Goal: Task Accomplishment & Management: Manage account settings

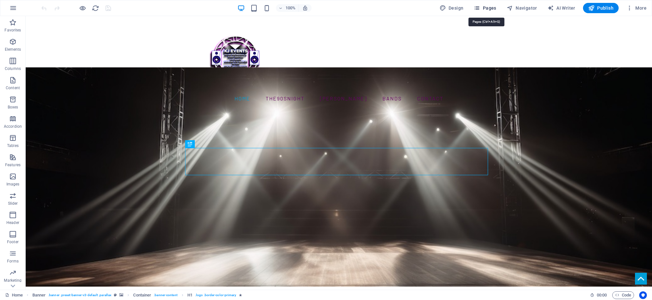
click at [496, 6] on span "Pages" at bounding box center [485, 8] width 22 height 6
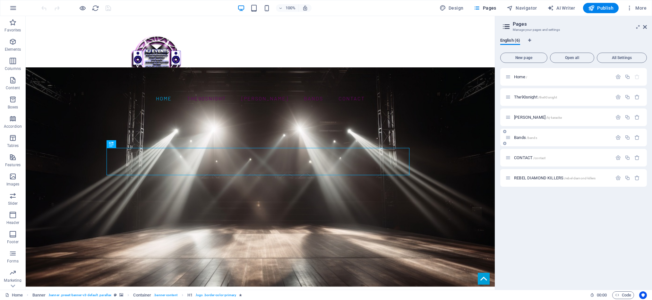
click at [512, 138] on div "Bands /bands" at bounding box center [562, 137] width 100 height 4
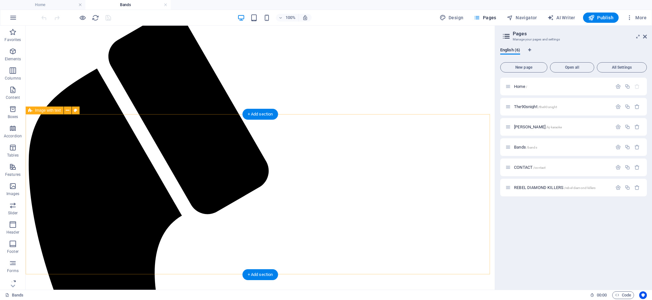
scroll to position [126, 0]
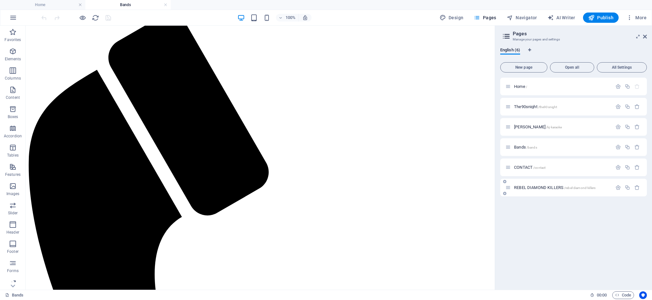
click at [541, 187] on span "REBEL DIAMOND KILLERS /rebel-diamond-killers" at bounding box center [554, 187] width 81 height 5
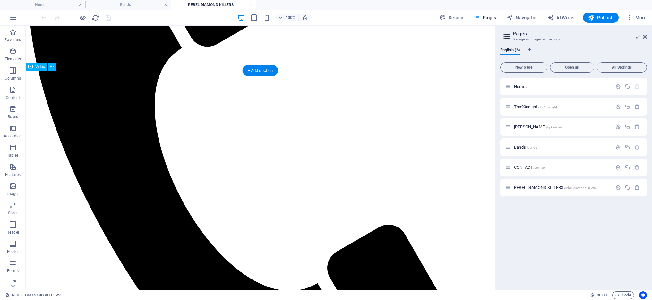
scroll to position [204, 0]
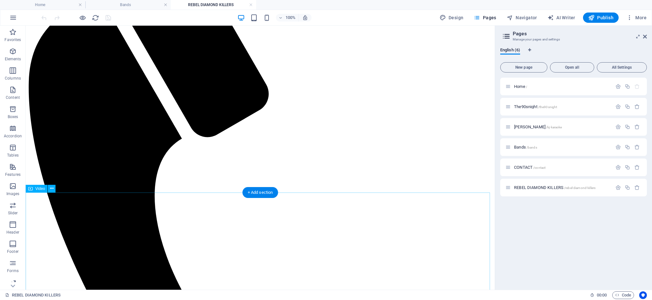
click at [51, 188] on icon at bounding box center [52, 188] width 4 height 7
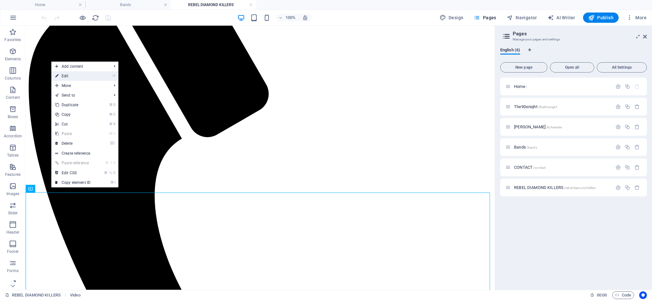
click at [84, 75] on link "⏎ Edit" at bounding box center [72, 76] width 43 height 10
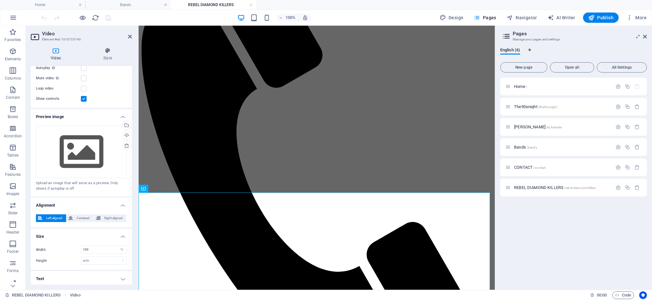
scroll to position [81, 0]
click at [82, 214] on span "Centered" at bounding box center [83, 217] width 17 height 8
click at [120, 248] on select "auto px %" at bounding box center [121, 248] width 9 height 8
select select "auto"
click at [117, 244] on select "auto px %" at bounding box center [121, 248] width 9 height 8
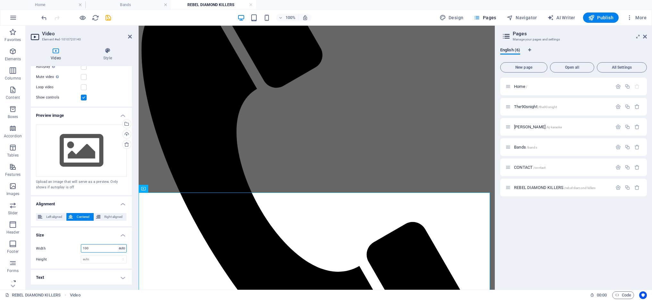
select select "DISABLED_OPTION_VALUE"
click at [600, 17] on span "Publish" at bounding box center [600, 17] width 25 height 6
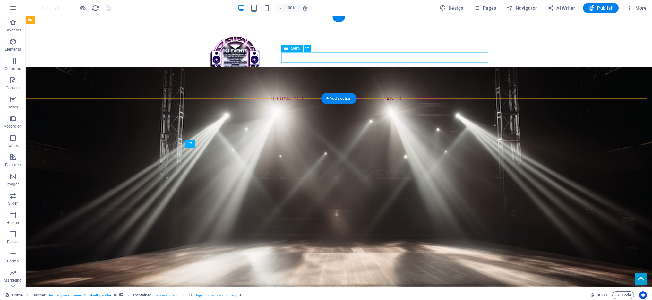
click at [433, 93] on nav "Home The90snight KJ Karaoke Bands CONTACT" at bounding box center [338, 98] width 303 height 10
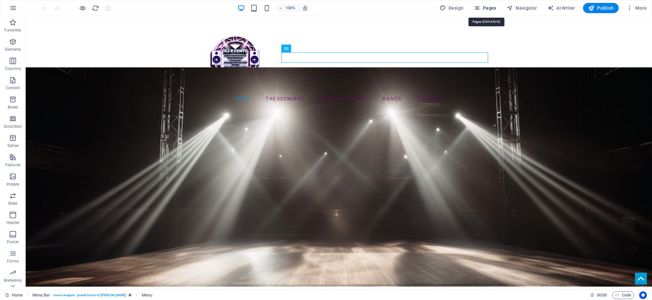
click at [493, 6] on span "Pages" at bounding box center [485, 8] width 22 height 6
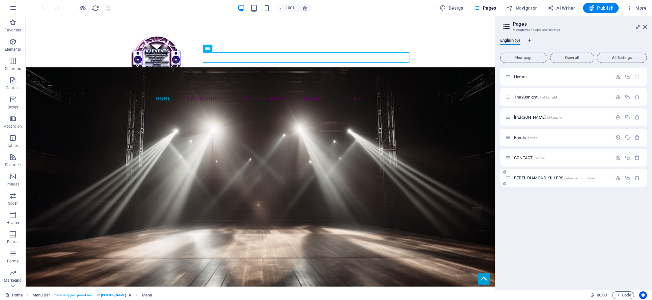
click at [554, 176] on span "REBEL DIAMOND KILLERS /rebel-diamond-killers" at bounding box center [554, 177] width 81 height 5
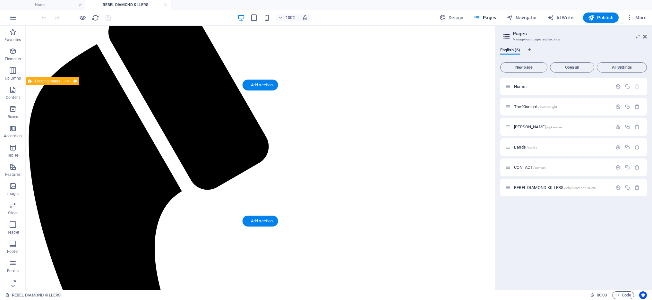
scroll to position [119, 0]
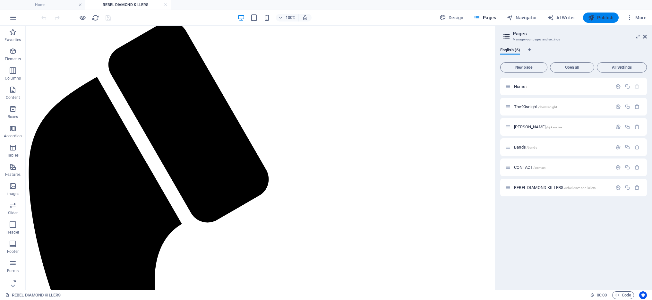
click at [610, 18] on span "Publish" at bounding box center [600, 17] width 25 height 6
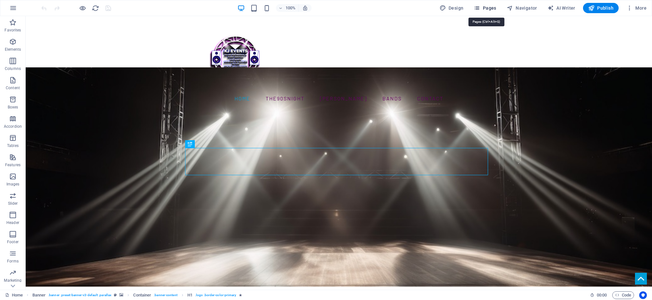
click at [484, 5] on span "Pages" at bounding box center [485, 8] width 22 height 6
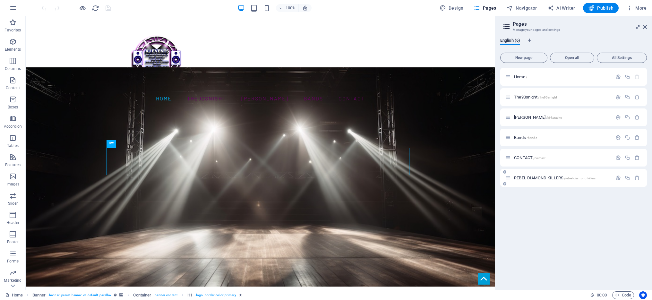
click at [540, 177] on span "REBEL DIAMOND KILLERS /rebel-diamond-killers" at bounding box center [554, 177] width 81 height 5
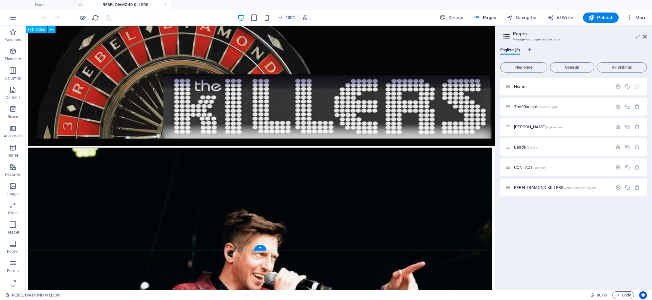
scroll to position [763, 0]
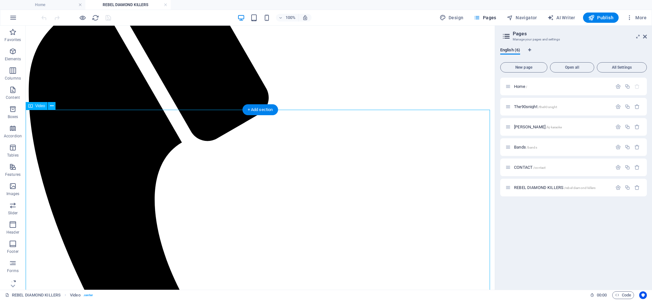
scroll to position [200, 0]
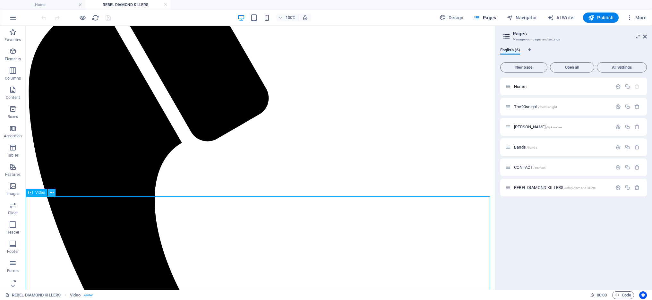
click at [50, 193] on icon at bounding box center [52, 192] width 4 height 7
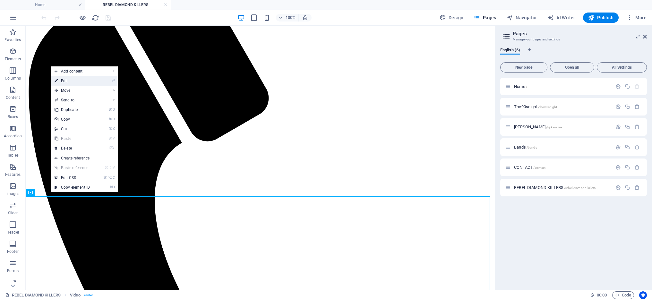
click at [85, 78] on link "⏎ Edit" at bounding box center [72, 81] width 43 height 10
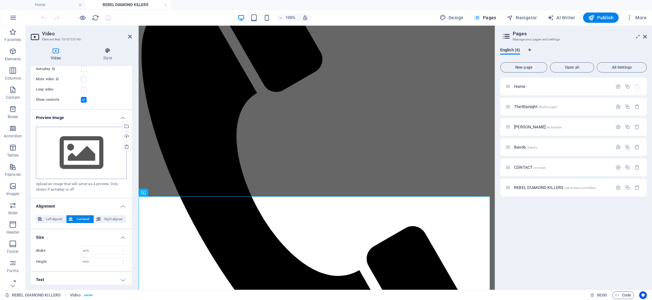
scroll to position [81, 0]
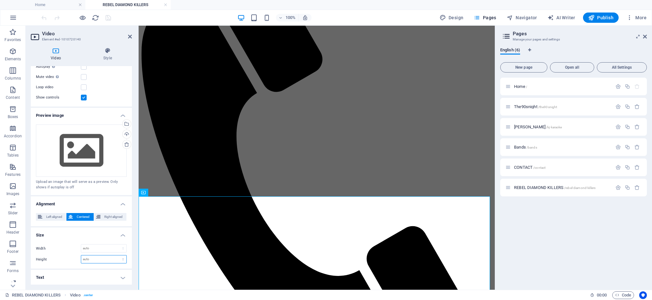
click at [121, 260] on select "auto px" at bounding box center [103, 259] width 45 height 8
select select "px"
click at [116, 255] on select "auto px" at bounding box center [103, 259] width 45 height 8
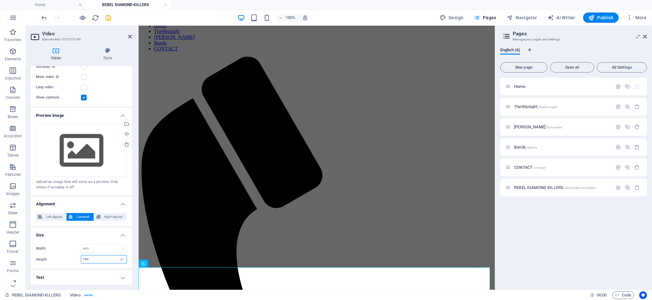
scroll to position [255, 0]
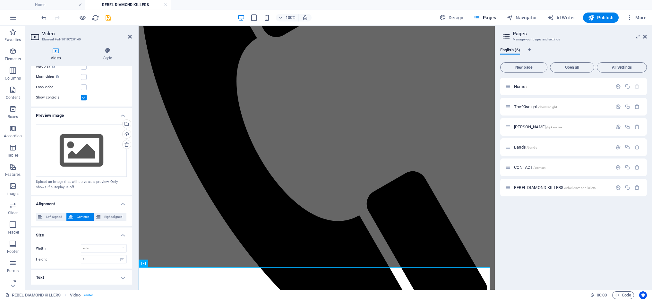
click at [98, 240] on div "Width auto px % Height 100 auto px" at bounding box center [81, 254] width 101 height 30
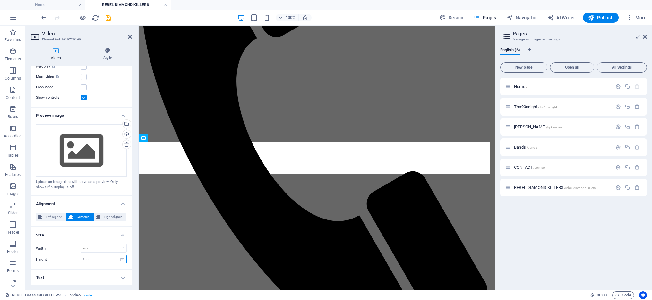
drag, startPoint x: 97, startPoint y: 259, endPoint x: 79, endPoint y: 258, distance: 18.0
click at [79, 258] on div "Height 100 auto px" at bounding box center [81, 259] width 91 height 8
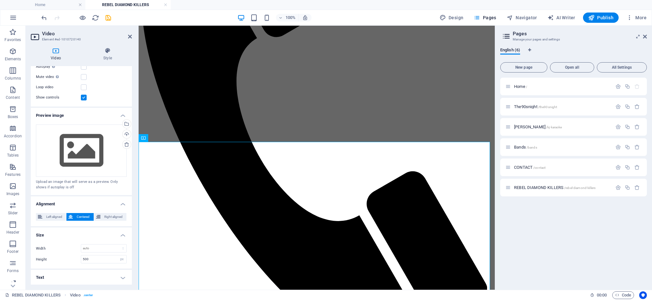
click at [100, 238] on h4 "Size" at bounding box center [81, 233] width 101 height 12
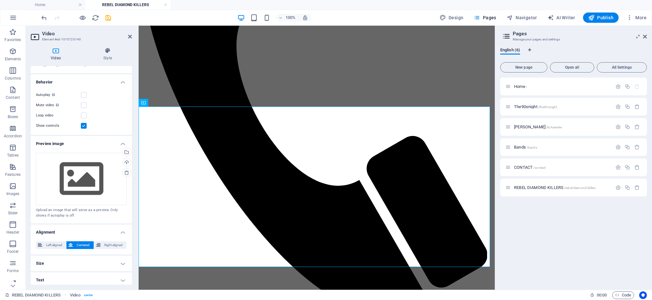
scroll to position [55, 0]
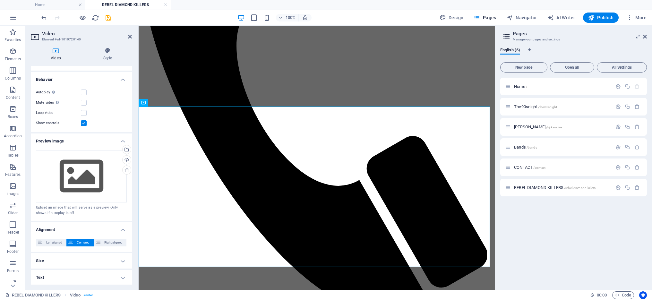
click at [123, 260] on h4 "Size" at bounding box center [81, 260] width 101 height 15
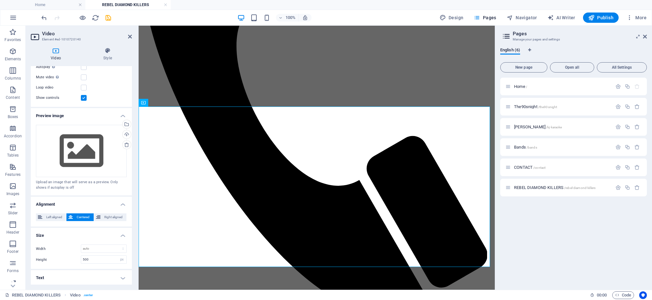
scroll to position [81, 0]
drag, startPoint x: 100, startPoint y: 258, endPoint x: 74, endPoint y: 258, distance: 25.7
click at [74, 258] on div "Height 500 auto px" at bounding box center [81, 259] width 91 height 8
click at [95, 238] on h4 "Size" at bounding box center [81, 233] width 101 height 12
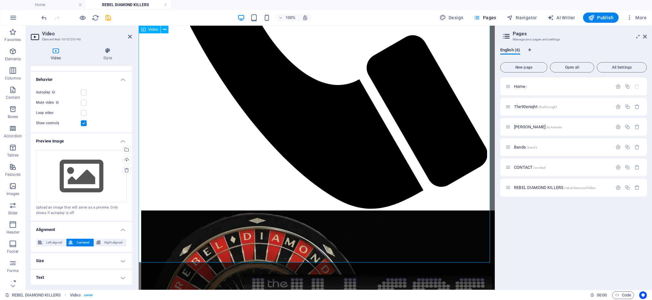
scroll to position [308, 0]
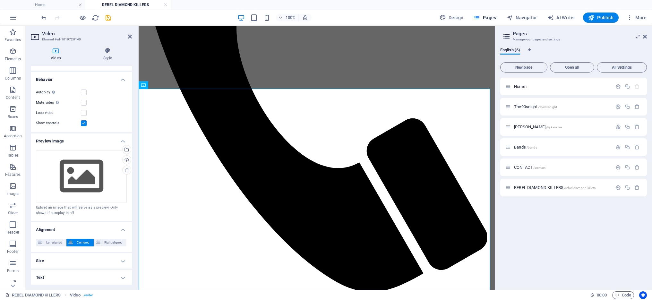
click at [120, 259] on h4 "Size" at bounding box center [81, 260] width 101 height 15
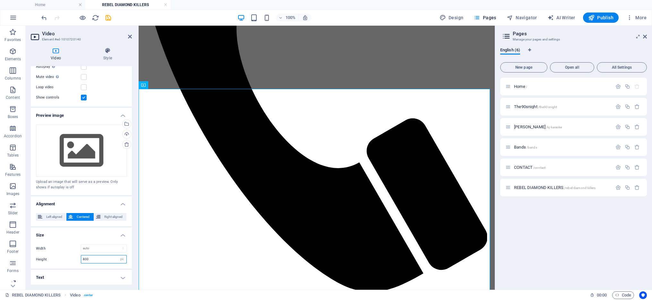
drag, startPoint x: 94, startPoint y: 258, endPoint x: 73, endPoint y: 258, distance: 21.2
click at [73, 258] on div "Height 800 auto px" at bounding box center [81, 259] width 91 height 8
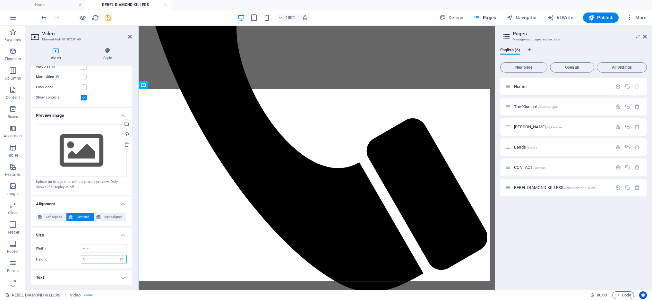
type input "600"
click at [84, 230] on h4 "Size" at bounding box center [81, 233] width 101 height 12
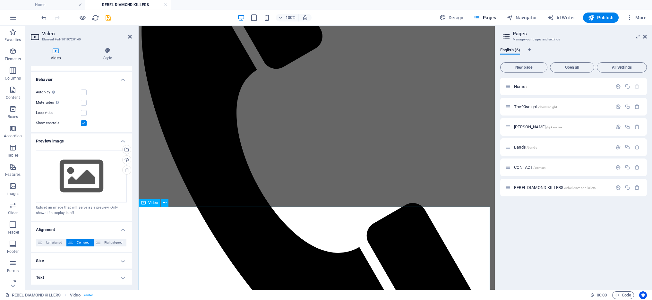
scroll to position [320, 0]
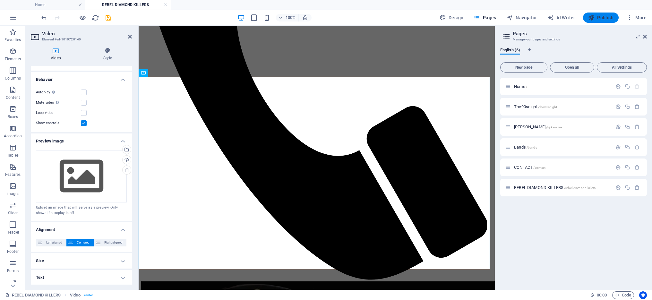
click at [604, 16] on span "Publish" at bounding box center [600, 17] width 25 height 6
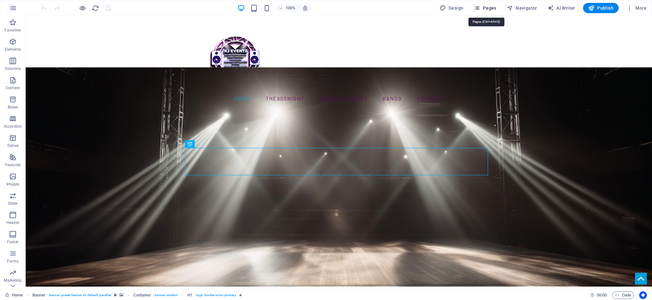
click at [493, 7] on span "Pages" at bounding box center [485, 8] width 22 height 6
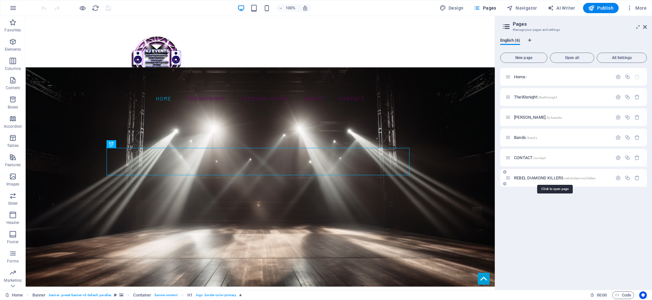
click at [544, 177] on span "REBEL DIAMOND KILLERS /rebel-diamond-killers" at bounding box center [554, 177] width 81 height 5
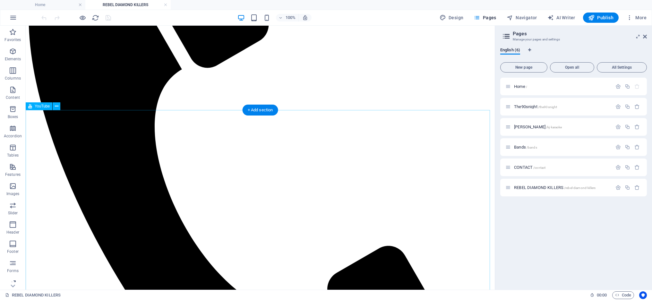
scroll to position [185, 0]
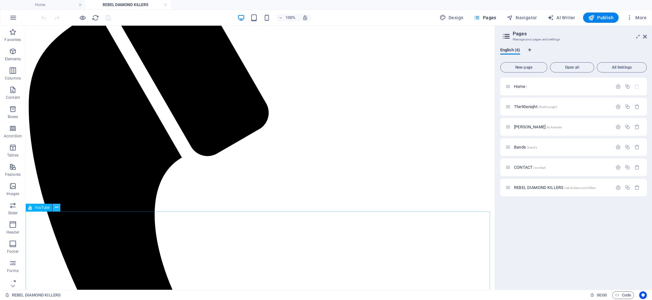
click at [58, 209] on button at bounding box center [57, 208] width 8 height 8
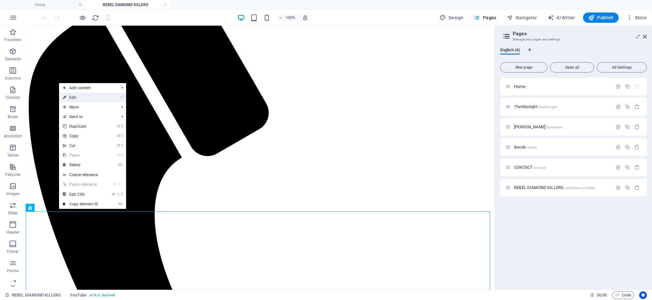
click at [97, 100] on link "⏎ Edit" at bounding box center [80, 98] width 43 height 10
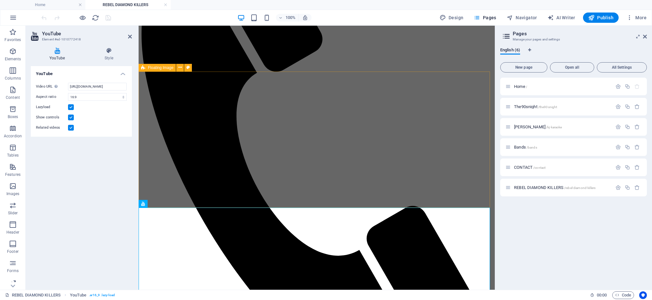
scroll to position [250, 0]
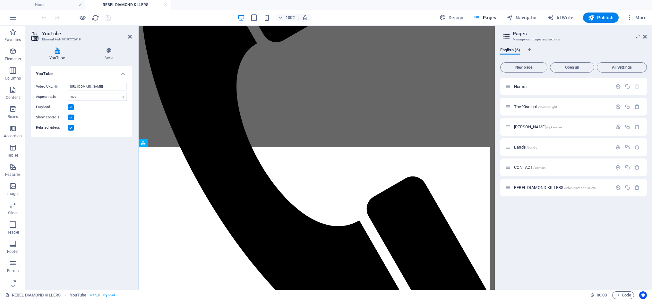
click at [124, 73] on h4 "YouTube" at bounding box center [81, 72] width 101 height 12
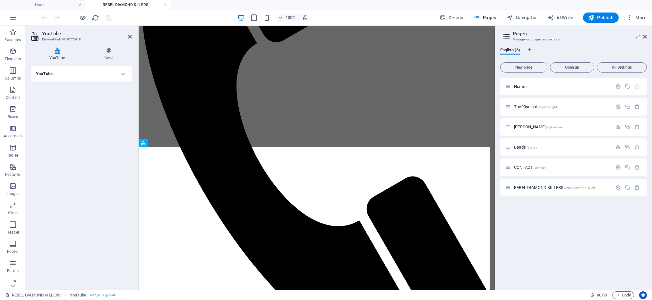
click at [124, 73] on h4 "YouTube" at bounding box center [81, 73] width 101 height 15
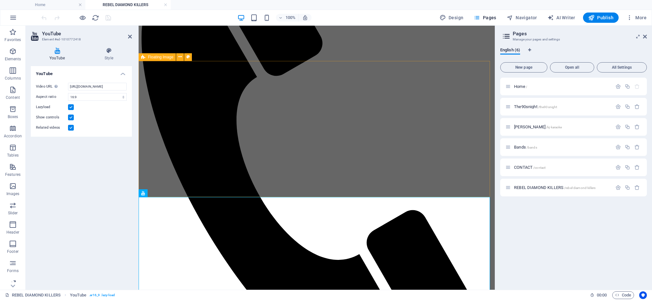
scroll to position [200, 0]
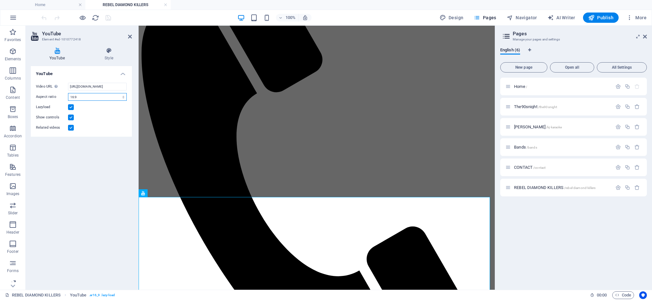
click at [88, 96] on select "16:10 16:9 4:3 2:1 1:1" at bounding box center [97, 97] width 59 height 8
click at [68, 93] on select "16:10 16:9 4:3 2:1 1:1" at bounding box center [97, 97] width 59 height 8
click at [95, 96] on select "16:10 16:9 4:3 2:1 1:1" at bounding box center [97, 97] width 59 height 8
click at [68, 93] on select "16:10 16:9 4:3 2:1 1:1" at bounding box center [97, 97] width 59 height 8
click at [103, 96] on select "16:10 16:9 4:3 2:1 1:1" at bounding box center [97, 97] width 59 height 8
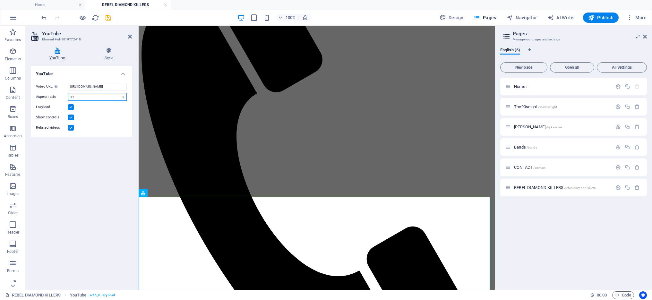
click at [68, 93] on select "16:10 16:9 4:3 2:1 1:1" at bounding box center [97, 97] width 59 height 8
click at [109, 98] on select "16:10 16:9 4:3 2:1 1:1" at bounding box center [97, 97] width 59 height 8
select select "ar16_9"
click at [68, 93] on select "16:10 16:9 4:3 2:1 1:1" at bounding box center [97, 97] width 59 height 8
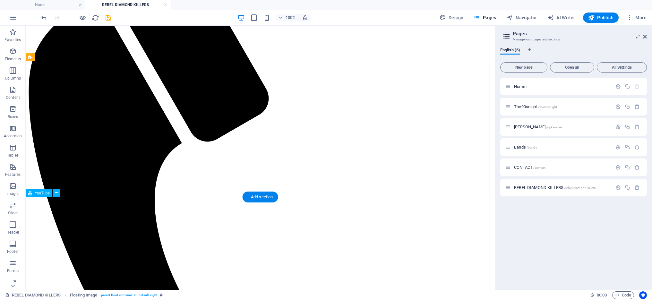
click at [55, 194] on icon at bounding box center [57, 193] width 4 height 7
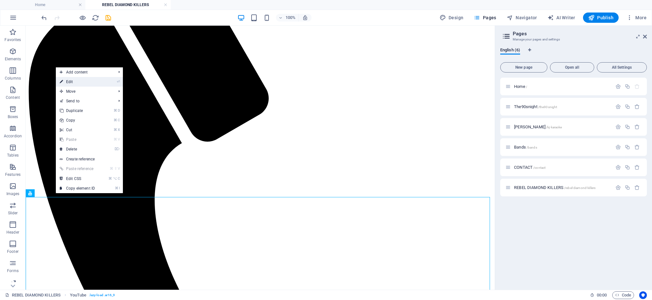
click at [90, 82] on link "⏎ Edit" at bounding box center [77, 82] width 43 height 10
select select "ar16_9"
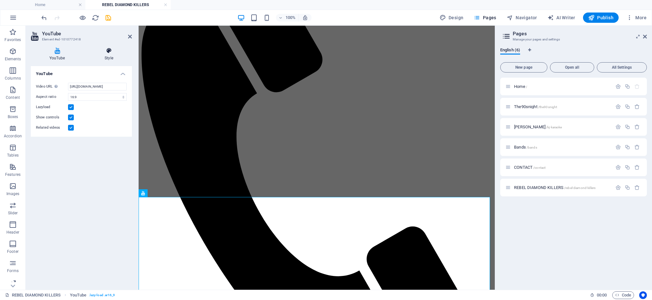
click at [114, 56] on h4 "Style" at bounding box center [109, 53] width 46 height 13
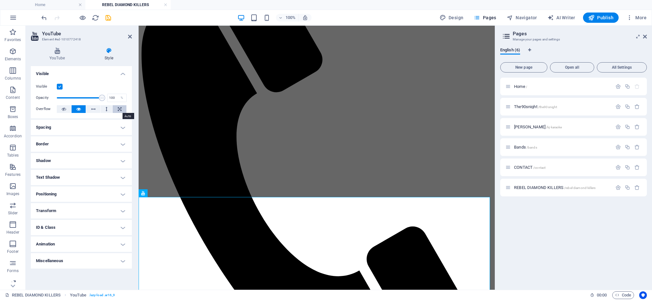
click at [117, 108] on button at bounding box center [120, 109] width 14 height 8
type input "100"
click at [102, 97] on span at bounding box center [102, 98] width 6 height 6
click at [59, 86] on label at bounding box center [60, 87] width 6 height 6
click at [0, 0] on input "Visible" at bounding box center [0, 0] width 0 height 0
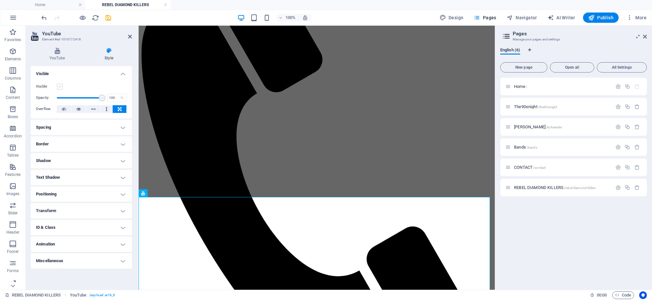
click at [59, 86] on label at bounding box center [60, 87] width 6 height 6
click at [0, 0] on input "Visible" at bounding box center [0, 0] width 0 height 0
click at [59, 86] on label at bounding box center [60, 87] width 6 height 6
click at [0, 0] on input "Visible" at bounding box center [0, 0] width 0 height 0
click at [60, 86] on label at bounding box center [60, 87] width 6 height 6
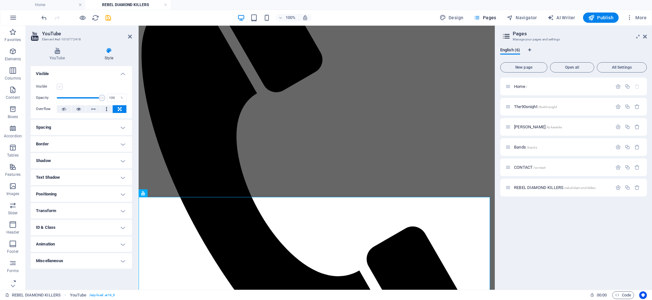
click at [0, 0] on input "Visible" at bounding box center [0, 0] width 0 height 0
click at [126, 75] on h4 "Visible" at bounding box center [81, 72] width 101 height 12
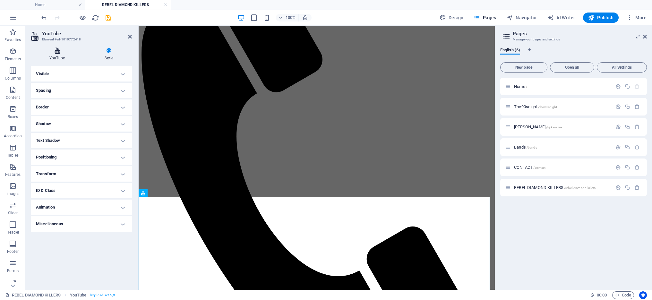
click at [57, 50] on icon at bounding box center [57, 50] width 53 height 6
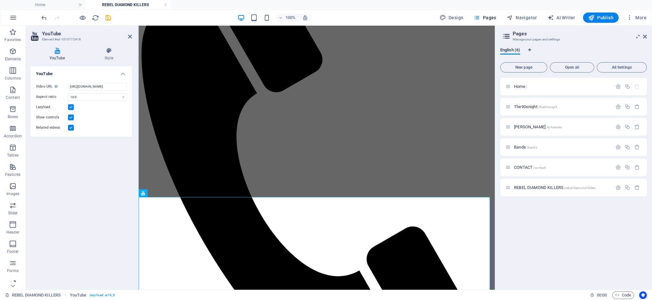
click at [72, 107] on label at bounding box center [71, 107] width 6 height 6
click at [0, 0] on input "Lazyload" at bounding box center [0, 0] width 0 height 0
click at [72, 107] on label at bounding box center [71, 107] width 6 height 6
click at [0, 0] on input "Lazyload" at bounding box center [0, 0] width 0 height 0
click at [70, 116] on label at bounding box center [71, 118] width 6 height 6
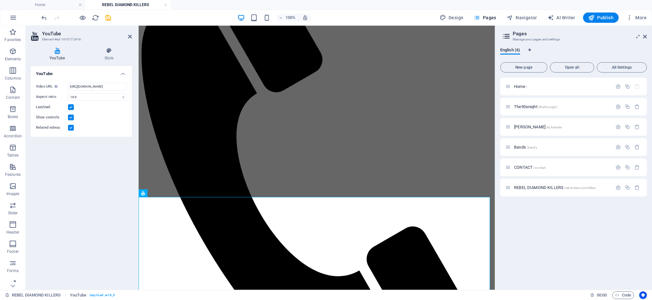
click at [0, 0] on input "Show controls" at bounding box center [0, 0] width 0 height 0
click at [70, 116] on label at bounding box center [71, 118] width 6 height 6
click at [0, 0] on input "Show controls" at bounding box center [0, 0] width 0 height 0
click at [72, 117] on label at bounding box center [71, 118] width 6 height 6
click at [0, 0] on input "Show controls" at bounding box center [0, 0] width 0 height 0
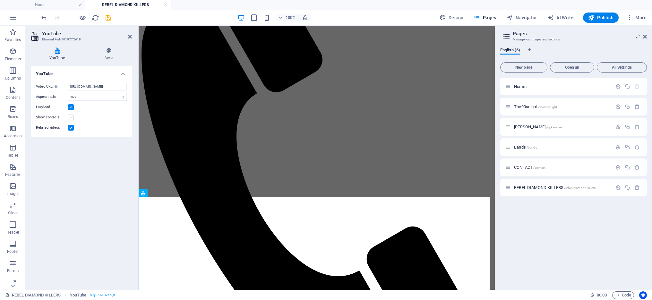
click at [72, 117] on label at bounding box center [71, 118] width 6 height 6
click at [0, 0] on input "Show controls" at bounding box center [0, 0] width 0 height 0
click at [71, 127] on label at bounding box center [71, 128] width 6 height 6
click at [0, 0] on input "Related videos" at bounding box center [0, 0] width 0 height 0
click at [71, 127] on label at bounding box center [71, 128] width 6 height 6
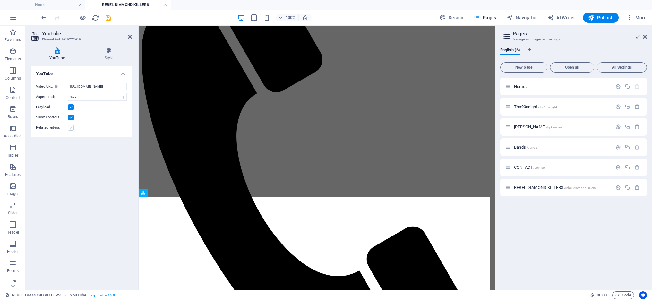
click at [0, 0] on input "Related videos" at bounding box center [0, 0] width 0 height 0
click at [143, 196] on icon at bounding box center [143, 193] width 4 height 8
click at [155, 194] on span "YouTube" at bounding box center [155, 193] width 15 height 4
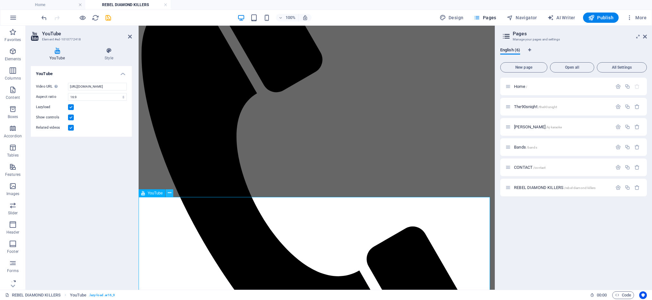
click at [168, 194] on icon at bounding box center [170, 193] width 4 height 7
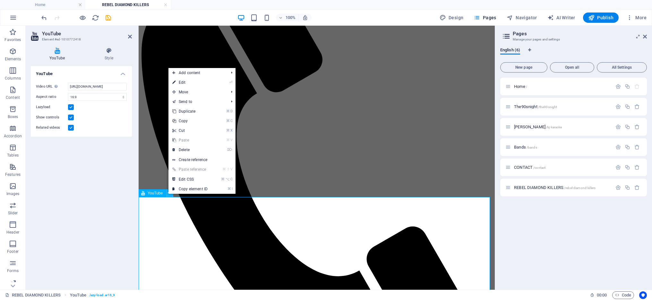
click at [168, 194] on icon at bounding box center [170, 193] width 4 height 7
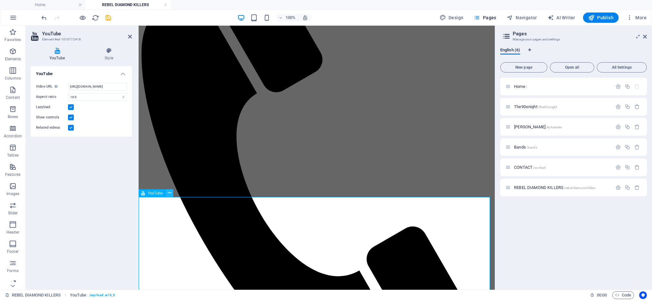
click at [170, 192] on icon at bounding box center [170, 193] width 4 height 7
click at [169, 193] on icon at bounding box center [170, 193] width 4 height 7
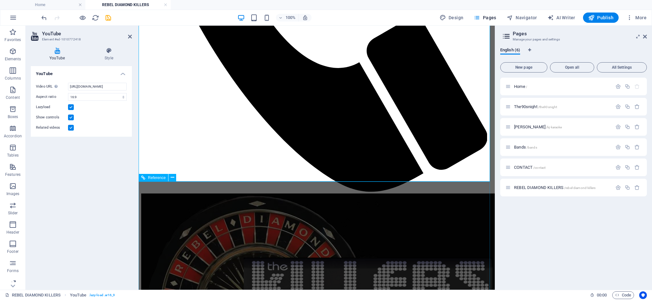
scroll to position [403, 0]
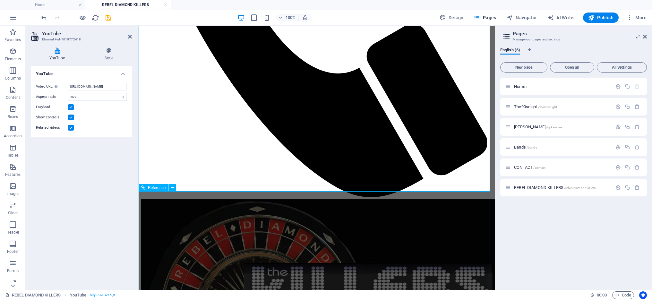
click at [151, 191] on div "Reference" at bounding box center [154, 188] width 30 height 8
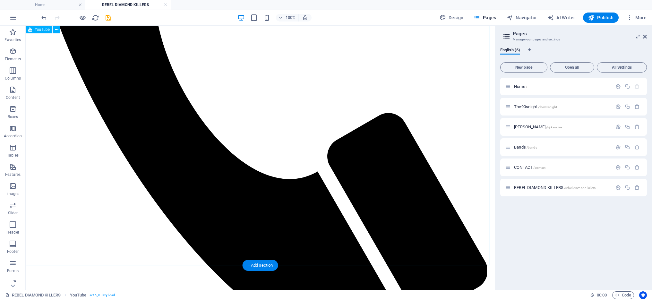
scroll to position [415, 0]
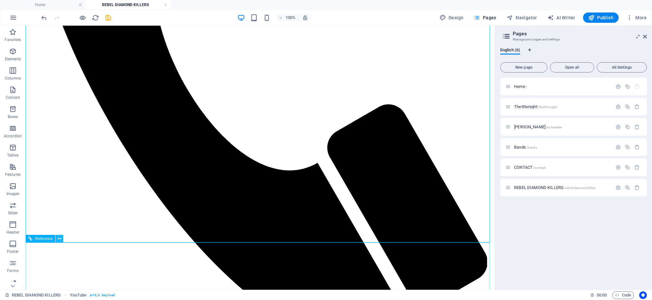
click at [59, 238] on icon at bounding box center [60, 238] width 4 height 7
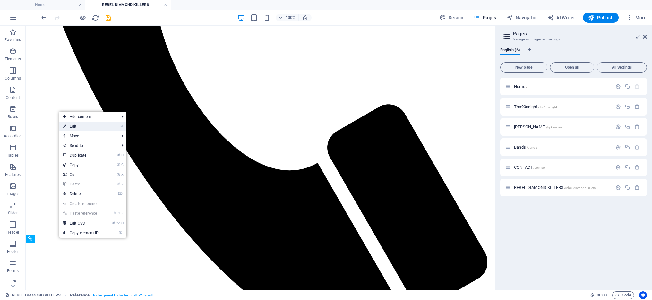
click at [86, 127] on link "⏎ Edit" at bounding box center [80, 127] width 43 height 10
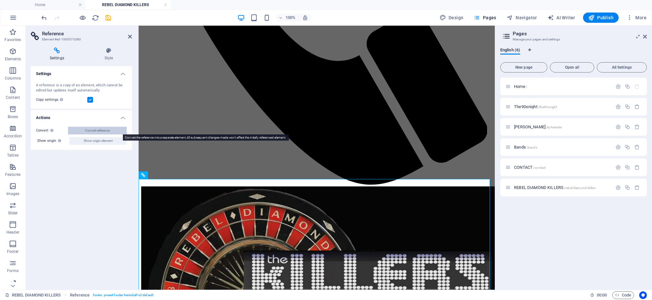
click at [117, 129] on button "Convert reference" at bounding box center [97, 131] width 59 height 8
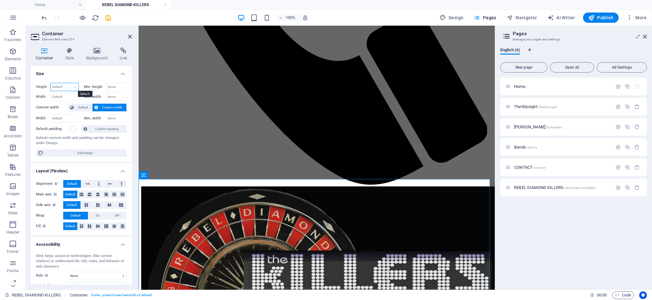
click at [76, 85] on select "Default px rem % vh vw" at bounding box center [65, 87] width 28 height 8
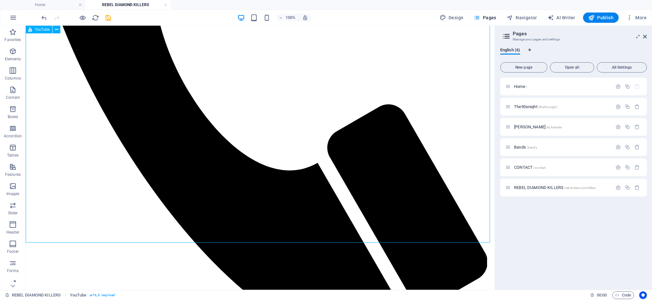
select select "ar16_9"
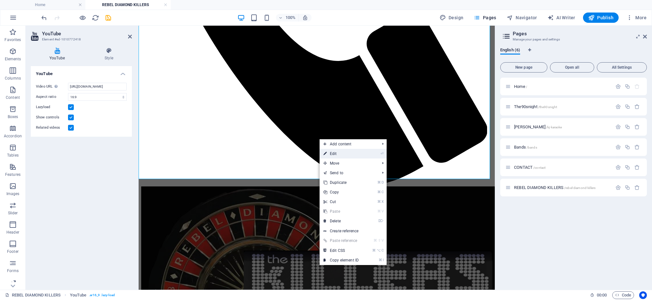
click at [340, 151] on link "⏎ Edit" at bounding box center [341, 154] width 43 height 10
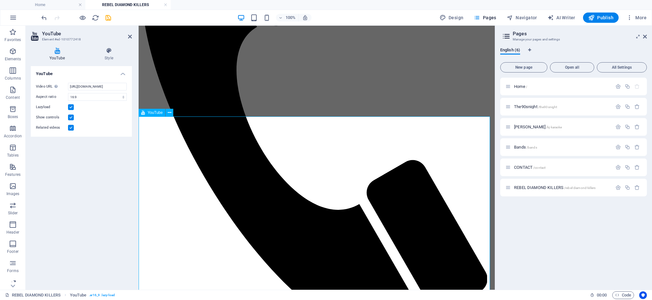
scroll to position [239, 0]
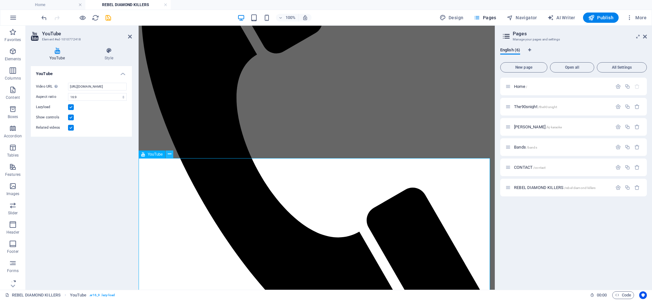
click at [167, 154] on button at bounding box center [170, 154] width 8 height 8
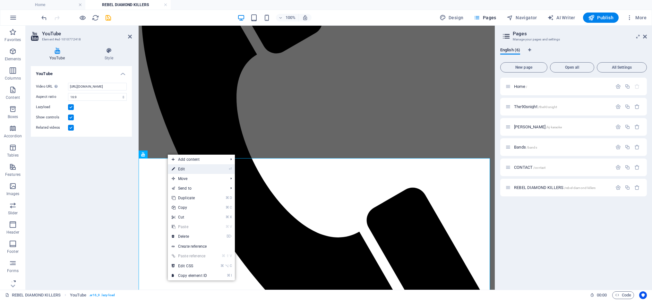
click at [195, 166] on link "⏎ Edit" at bounding box center [189, 169] width 43 height 10
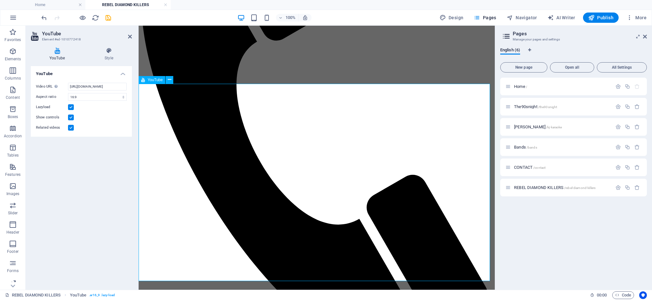
scroll to position [202, 0]
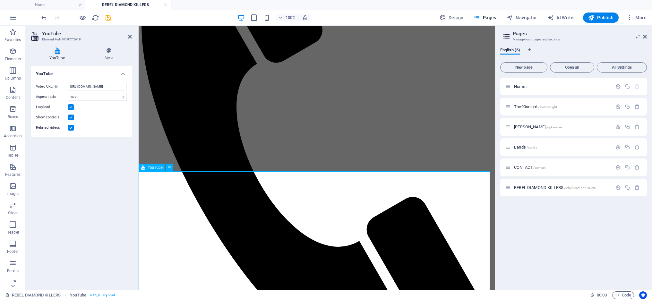
scroll to position [238, 0]
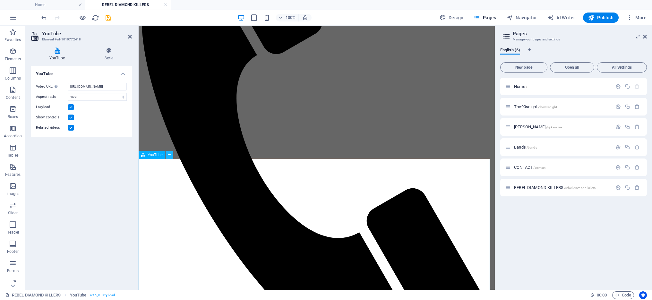
click at [169, 155] on icon at bounding box center [170, 154] width 4 height 7
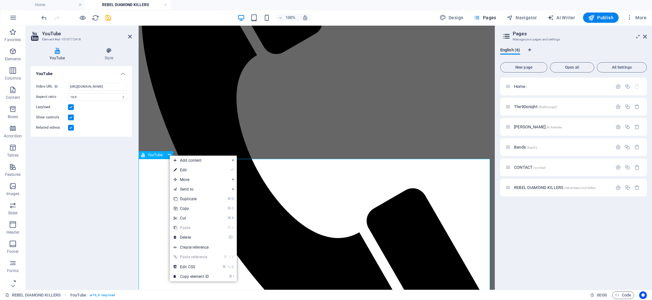
drag, startPoint x: 307, startPoint y: 229, endPoint x: 146, endPoint y: 147, distance: 180.9
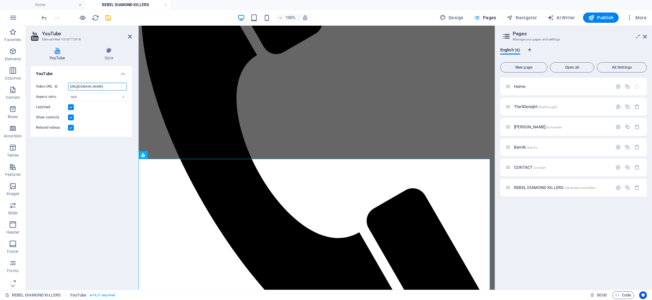
click at [96, 87] on input "https://www.youtube.com/watch?v=oIWPKZvgwAc" at bounding box center [97, 87] width 59 height 8
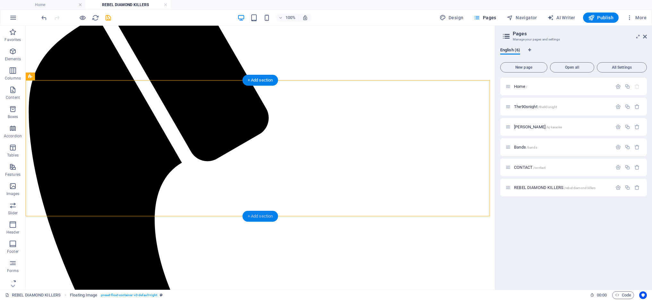
scroll to position [180, 0]
click at [266, 218] on div "+ Add section" at bounding box center [261, 216] width 36 height 11
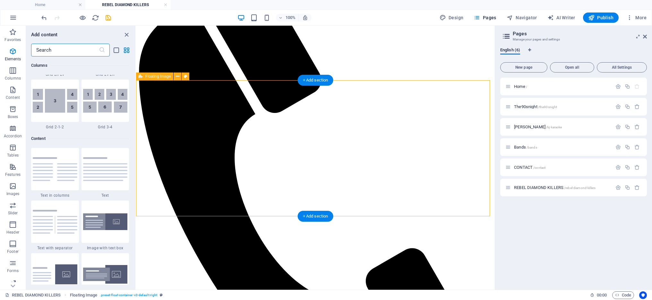
scroll to position [1123, 0]
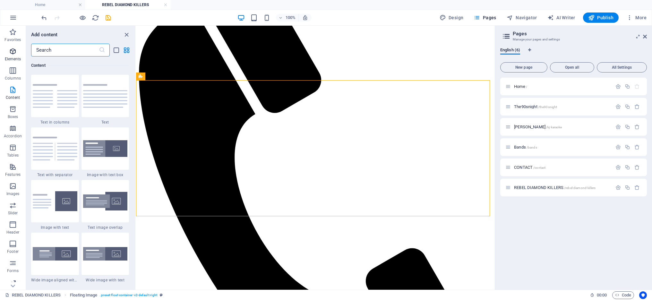
click at [18, 53] on span "Elements" at bounding box center [13, 54] width 26 height 15
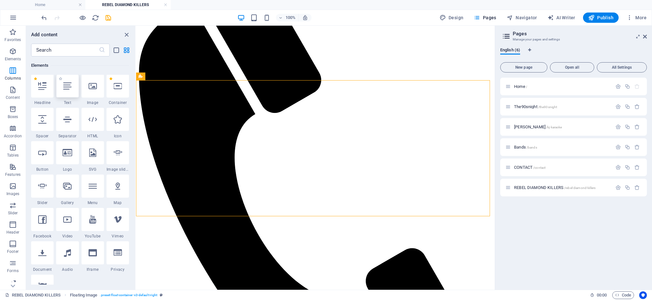
scroll to position [68, 0]
click at [68, 223] on icon at bounding box center [67, 220] width 8 height 8
select select "%"
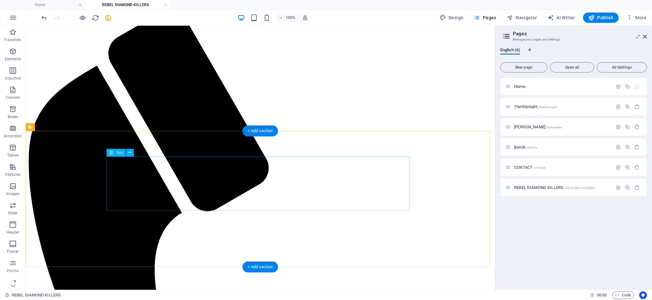
scroll to position [130, 0]
click at [261, 267] on div "+ Add section" at bounding box center [261, 266] width 36 height 11
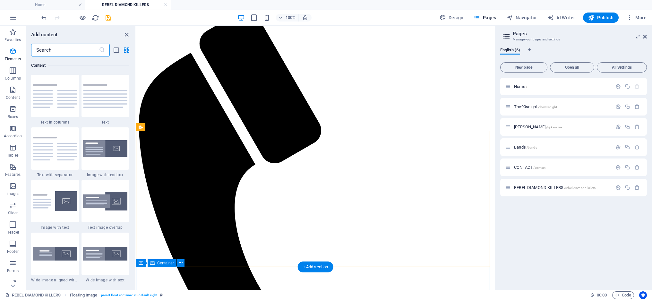
scroll to position [1123, 0]
click at [13, 49] on icon "button" at bounding box center [13, 51] width 8 height 8
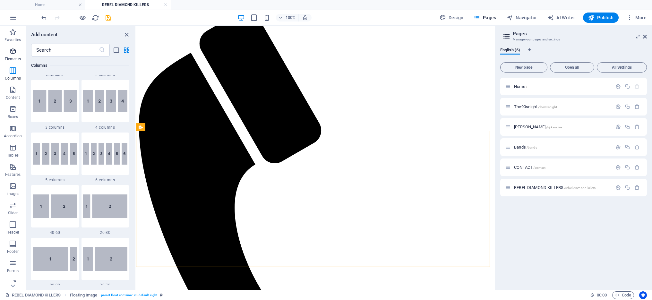
scroll to position [68, 0]
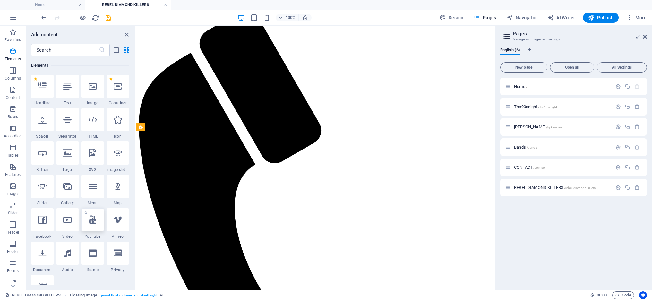
click at [94, 218] on icon at bounding box center [92, 220] width 7 height 8
select select "ar16_9"
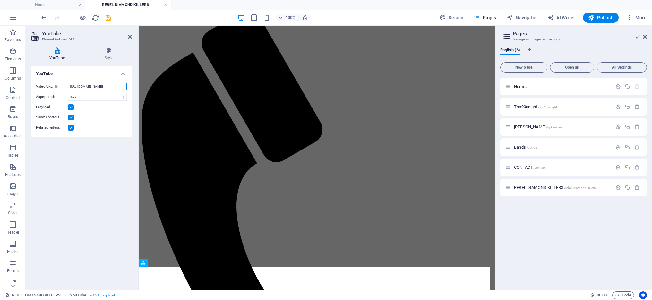
click at [93, 85] on input "https://www.youtube.com/watch?v=hnoviHgPHkY" at bounding box center [97, 87] width 59 height 8
paste input "oIWPKZvgwAc"
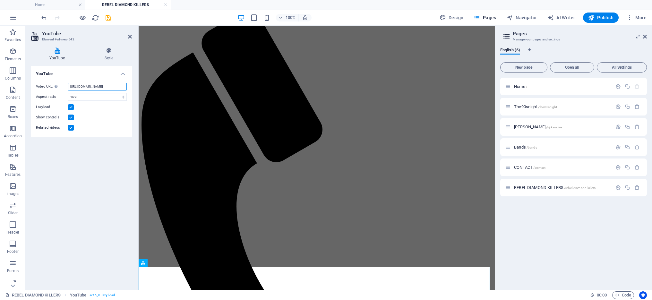
scroll to position [0, 18]
type input "https://www.youtube.com/watch?v=oIWPKZvgwAc"
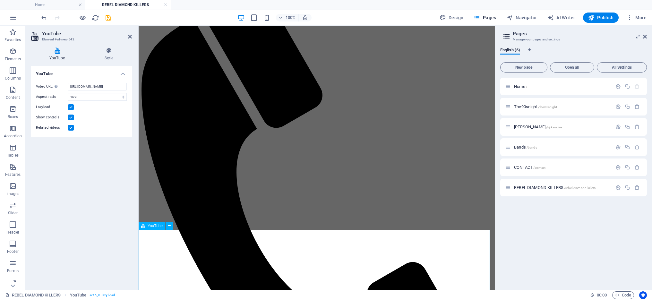
scroll to position [168, 0]
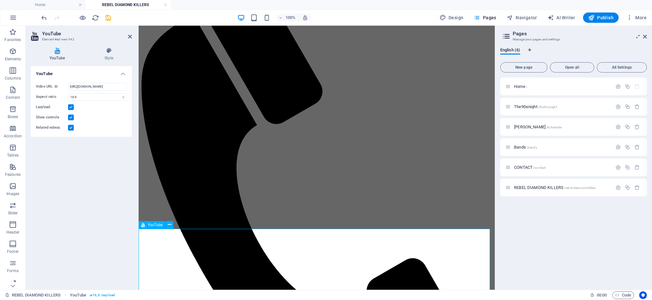
click at [143, 227] on icon at bounding box center [143, 225] width 4 height 8
click at [145, 226] on icon at bounding box center [143, 225] width 4 height 8
click at [148, 226] on span "YouTube" at bounding box center [155, 225] width 15 height 4
click at [154, 226] on span "YouTube" at bounding box center [155, 225] width 15 height 4
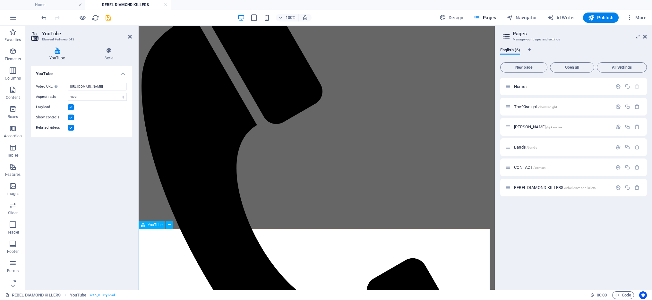
click at [154, 226] on span "YouTube" at bounding box center [155, 225] width 15 height 4
click at [169, 225] on icon at bounding box center [170, 224] width 4 height 7
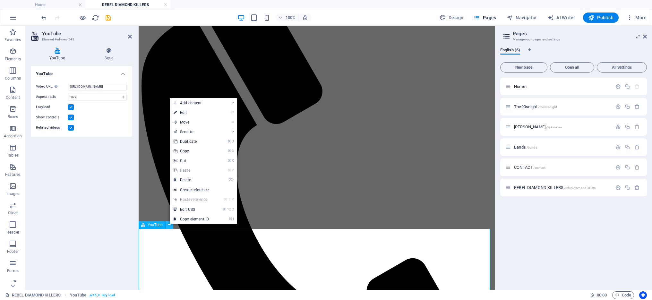
click at [169, 225] on icon at bounding box center [170, 224] width 4 height 7
click at [199, 207] on link "⌘ ⌥ C Edit CSS" at bounding box center [191, 210] width 43 height 10
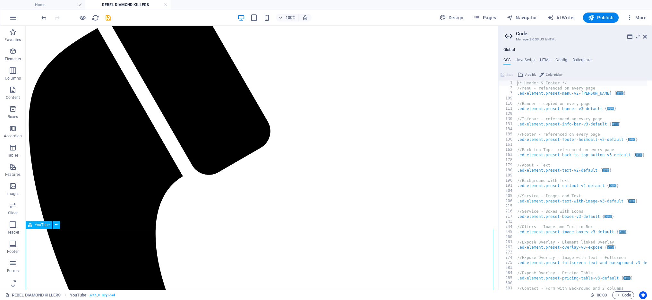
select select "ar16_9"
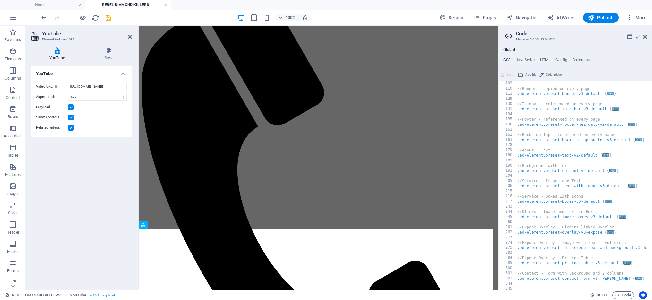
scroll to position [0, 0]
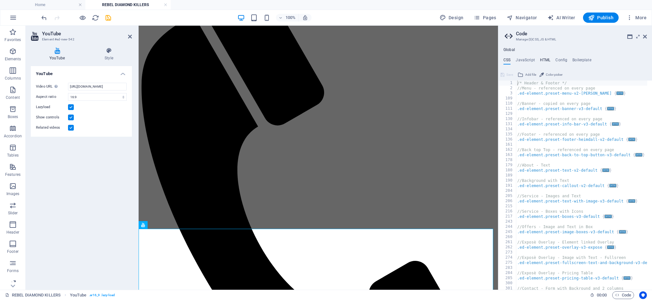
click at [544, 60] on h4 "HTML" at bounding box center [545, 61] width 11 height 7
type textarea "{{content}}"
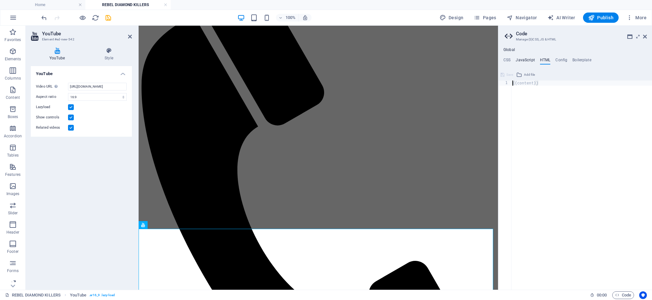
click at [528, 59] on h4 "JavaScript" at bounding box center [525, 61] width 19 height 7
type textarea "/* JS for preset "Menu V2" */"
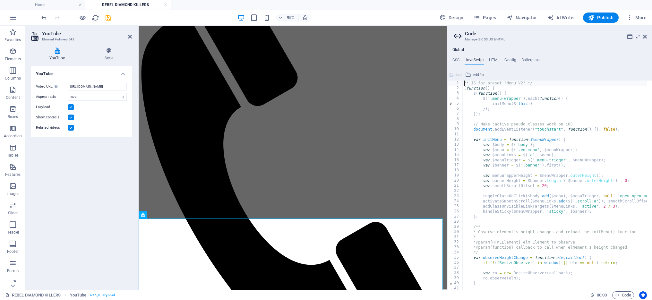
drag, startPoint x: 499, startPoint y: 178, endPoint x: 446, endPoint y: 176, distance: 52.6
click at [446, 176] on div "Home REBEL DIAMOND KILLERS Favorites Elements Columns Content Boxes Accordion T…" at bounding box center [326, 158] width 652 height 264
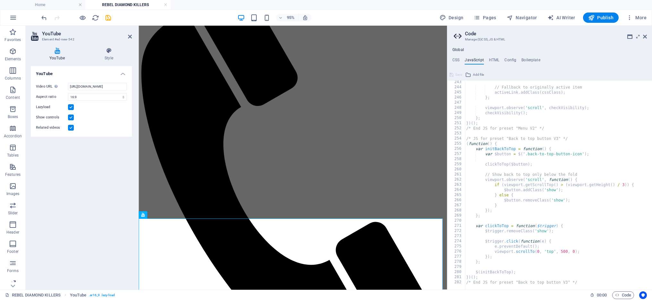
scroll to position [1243, 0]
click at [511, 61] on h4 "Config" at bounding box center [510, 61] width 12 height 7
type textarea "$color-background: #ffffff;"
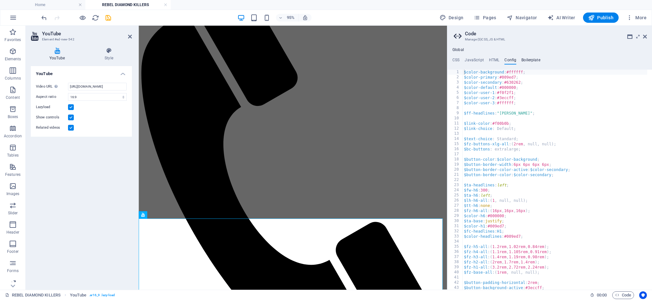
click at [532, 60] on h4 "Boilerplate" at bounding box center [530, 61] width 19 height 7
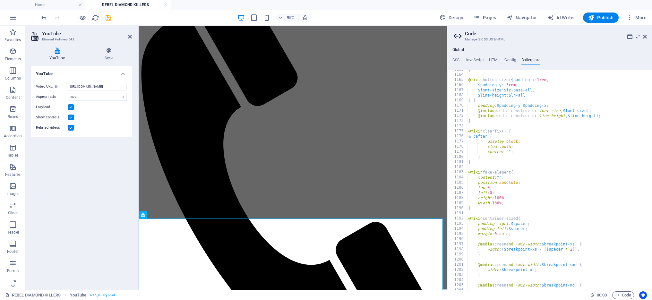
scroll to position [2937, 0]
drag, startPoint x: 498, startPoint y: 197, endPoint x: 504, endPoint y: 197, distance: 6.4
click at [503, 196] on div "} @mixin button-size ( $padding-x : 1rem , $padding-y : .5rem , $font-size : $f…" at bounding box center [557, 180] width 180 height 220
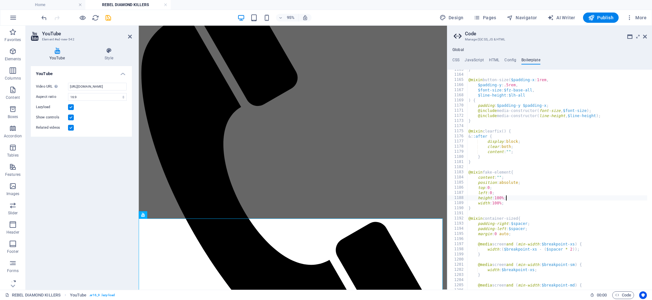
click at [505, 196] on div "} @mixin button-size ( $padding-x : 1rem , $padding-y : .5rem , $font-size : $f…" at bounding box center [557, 180] width 180 height 220
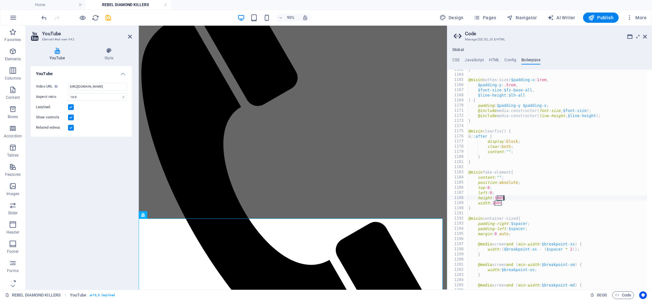
type textarea "width: 100%;"
click at [643, 36] on icon at bounding box center [645, 36] width 4 height 5
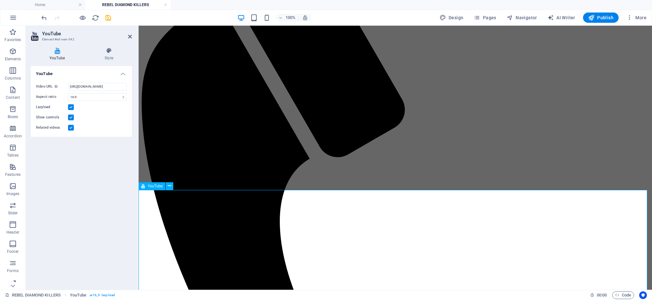
scroll to position [198, 0]
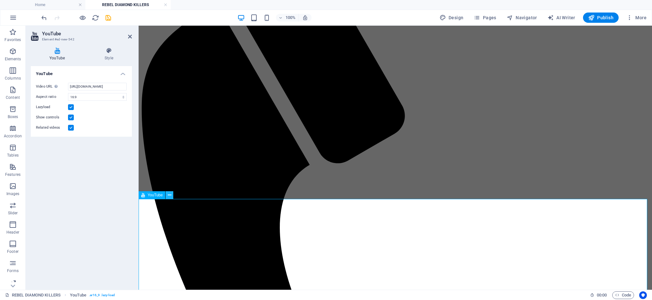
click at [172, 195] on button at bounding box center [170, 195] width 8 height 8
click at [169, 196] on icon at bounding box center [170, 195] width 4 height 7
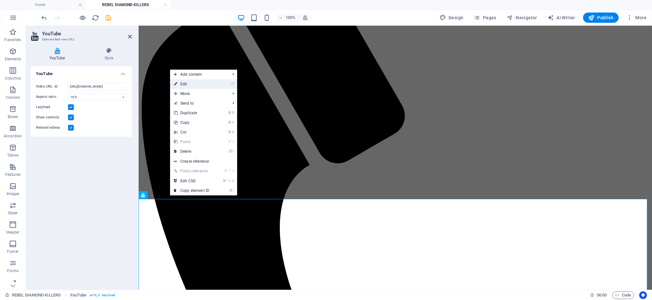
click at [203, 87] on link "⏎ Edit" at bounding box center [191, 84] width 43 height 10
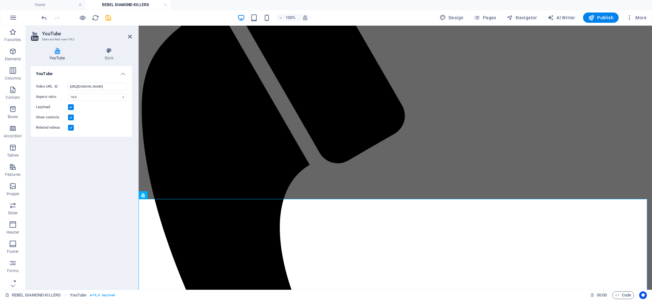
click at [72, 106] on label at bounding box center [71, 107] width 6 height 6
click at [0, 0] on input "Lazyload" at bounding box center [0, 0] width 0 height 0
click at [73, 108] on label at bounding box center [71, 107] width 6 height 6
click at [0, 0] on input "Lazyload" at bounding box center [0, 0] width 0 height 0
click at [71, 129] on label at bounding box center [71, 128] width 6 height 6
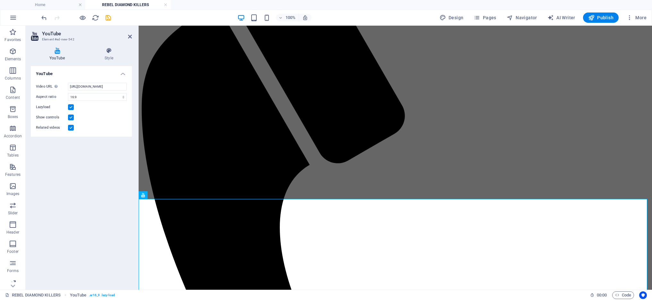
click at [0, 0] on input "Related videos" at bounding box center [0, 0] width 0 height 0
click at [71, 129] on label at bounding box center [71, 128] width 6 height 6
click at [0, 0] on input "Related videos" at bounding box center [0, 0] width 0 height 0
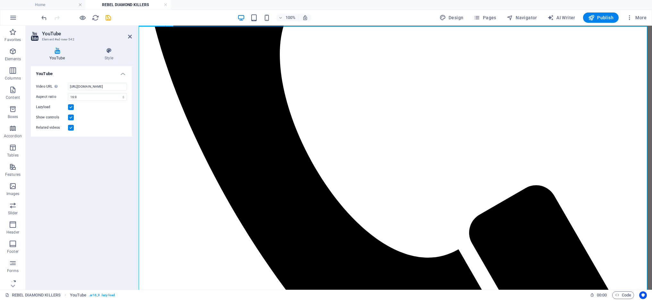
scroll to position [371, 0]
click at [72, 127] on label at bounding box center [71, 128] width 6 height 6
click at [0, 0] on input "Related videos" at bounding box center [0, 0] width 0 height 0
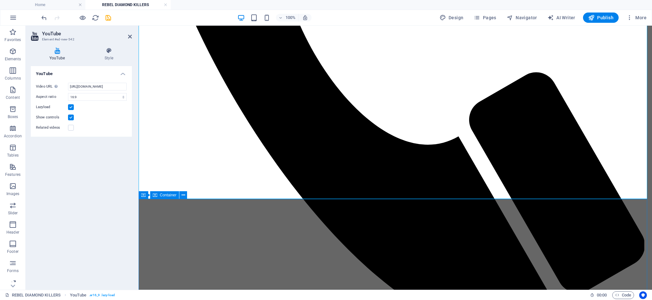
scroll to position [485, 0]
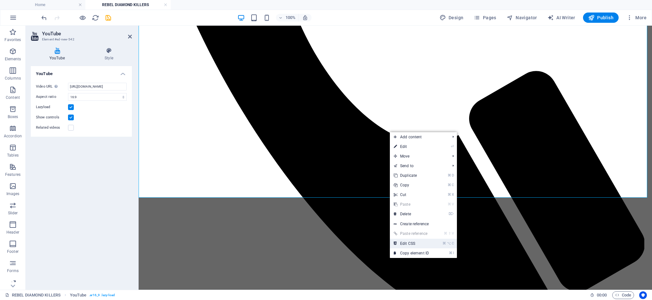
click at [415, 241] on link "⌘ ⌥ C Edit CSS" at bounding box center [411, 244] width 43 height 10
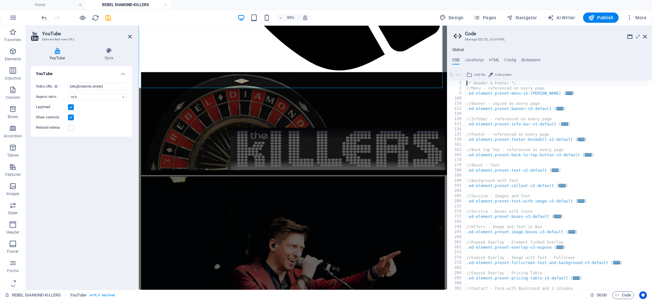
click at [519, 112] on div "/* Header & Footer */ //Menu - referenced on every page .ed-element.preset-menu…" at bounding box center [556, 188] width 182 height 215
type textarea "}"
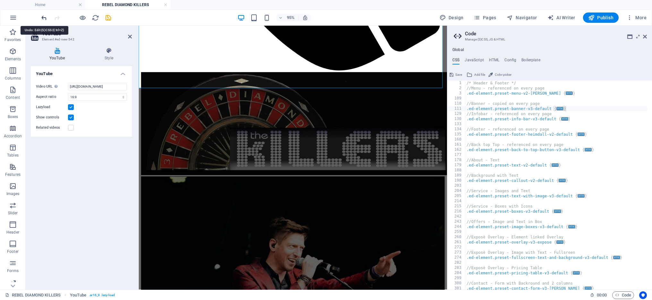
click at [42, 17] on icon "undo" at bounding box center [43, 17] width 7 height 7
click at [44, 17] on icon "undo" at bounding box center [43, 17] width 7 height 7
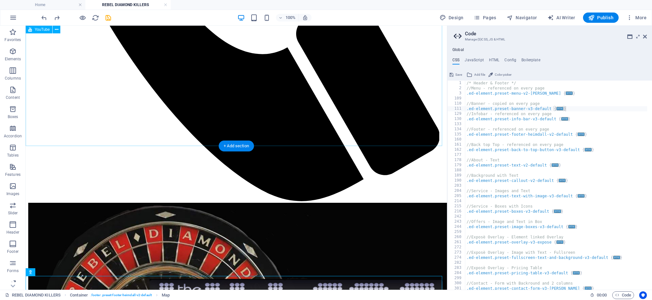
scroll to position [291, 0]
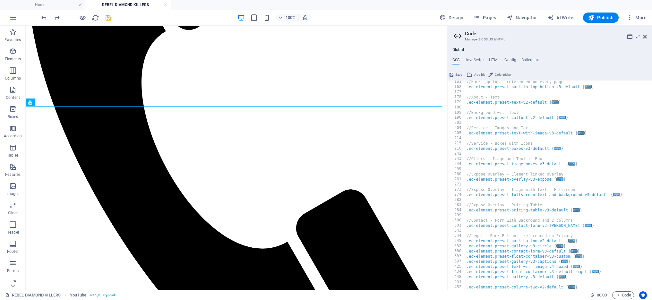
scroll to position [63, 0]
click at [626, 293] on span "Code" at bounding box center [623, 295] width 16 height 8
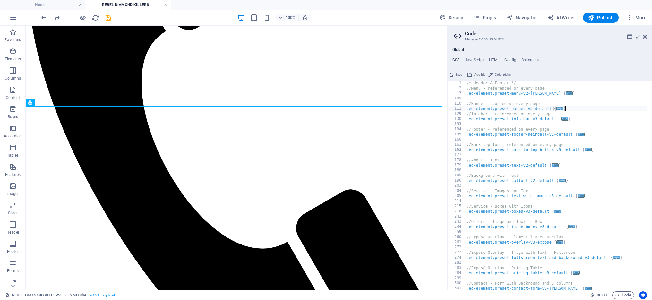
scroll to position [0, 0]
click at [472, 60] on h4 "JavaScript" at bounding box center [474, 61] width 19 height 7
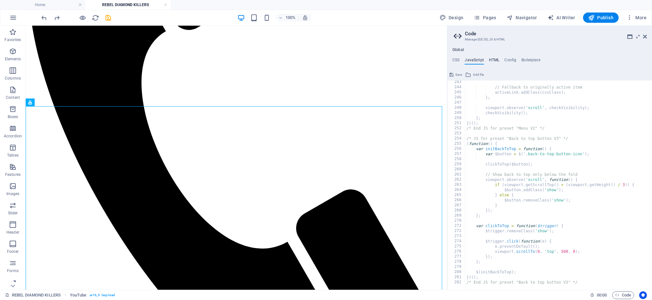
click at [496, 60] on h4 "HTML" at bounding box center [494, 61] width 11 height 7
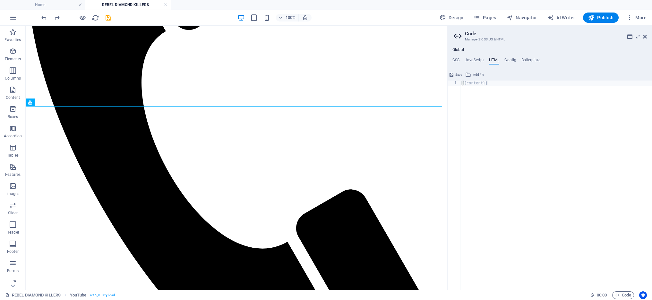
click at [516, 61] on ul "CSS JavaScript HTML Config Boilerplate" at bounding box center [549, 61] width 205 height 7
click at [510, 60] on h4 "Config" at bounding box center [510, 61] width 12 height 7
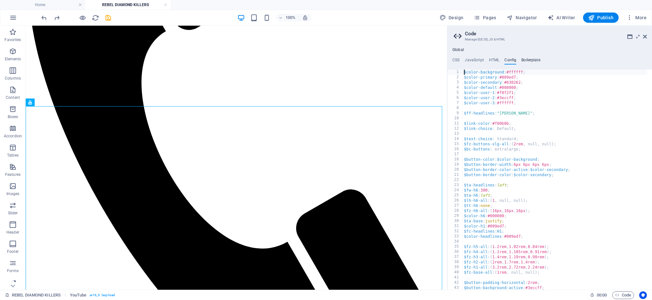
click at [531, 60] on h4 "Boilerplate" at bounding box center [530, 61] width 19 height 7
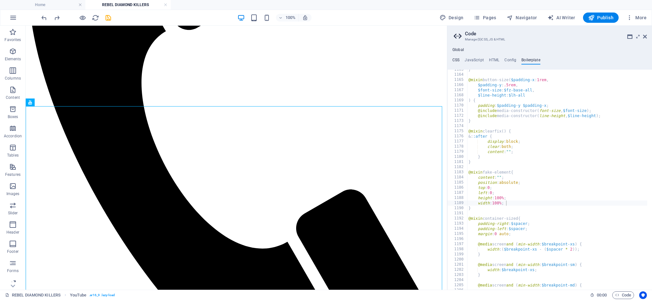
click at [457, 60] on h4 "CSS" at bounding box center [455, 61] width 7 height 7
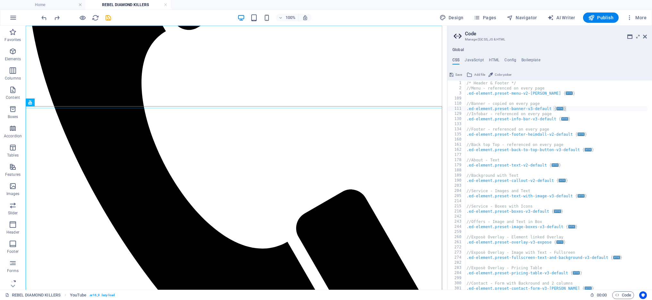
click at [401, 82] on div "Home The90snight KJ Karaoke Bands CONTACT" at bounding box center [236, 68] width 416 height 660
click at [645, 36] on icon at bounding box center [645, 36] width 4 height 5
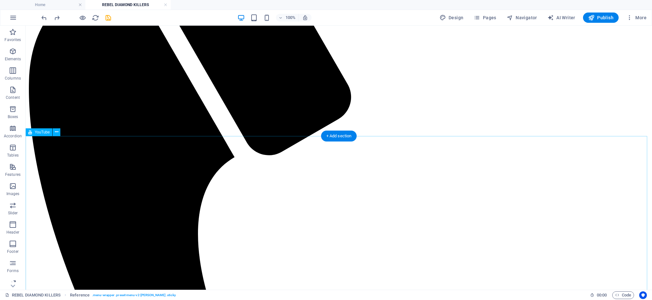
scroll to position [276, 0]
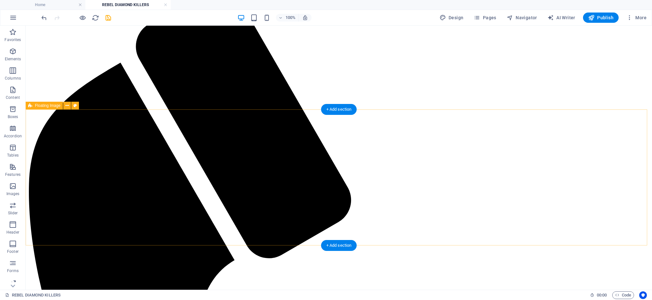
scroll to position [152, 0]
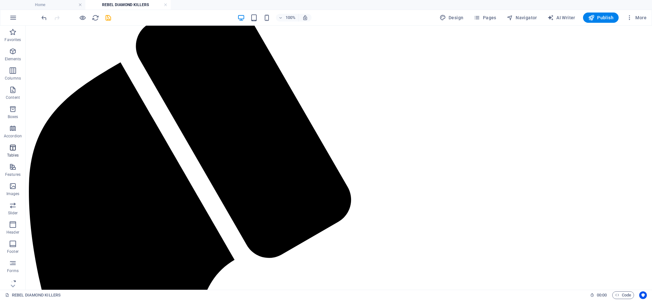
click at [15, 147] on icon "button" at bounding box center [13, 148] width 8 height 8
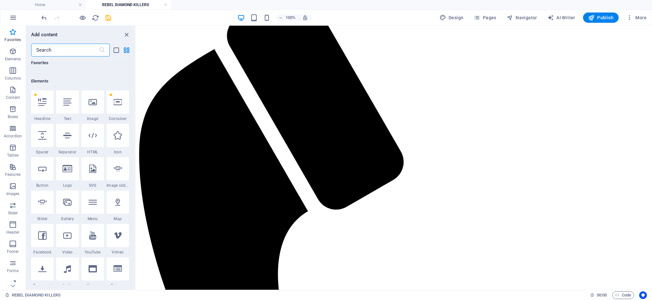
scroll to position [0, 0]
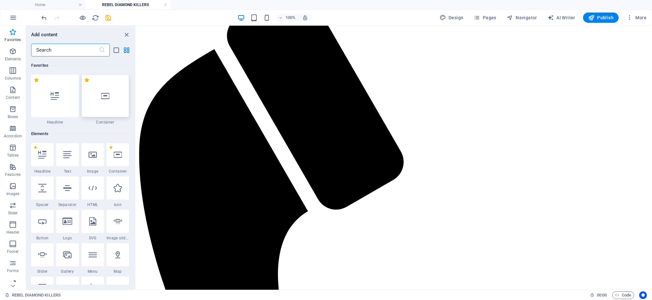
click at [104, 101] on div at bounding box center [105, 96] width 48 height 42
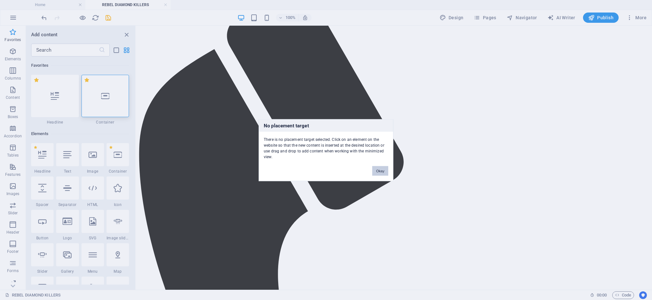
click at [385, 169] on button "Okay" at bounding box center [380, 171] width 16 height 10
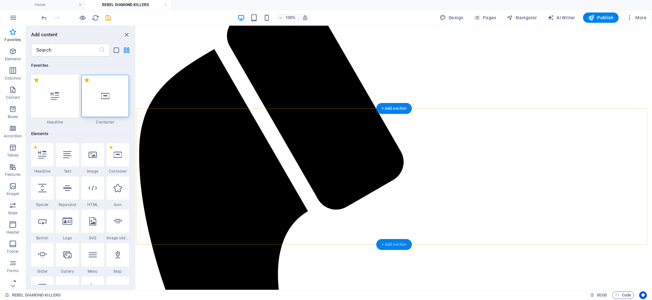
click at [394, 243] on div "+ Add section" at bounding box center [394, 244] width 36 height 11
click at [116, 99] on div at bounding box center [105, 96] width 48 height 42
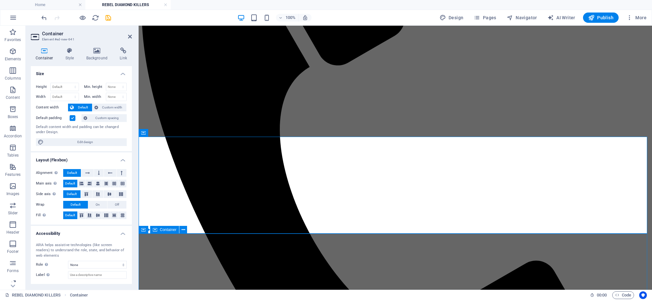
scroll to position [311, 0]
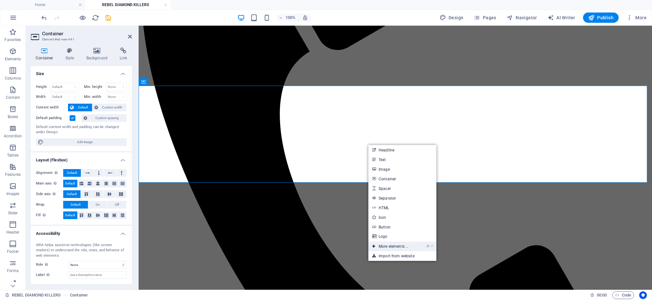
click at [403, 246] on link "⌘ ⏎ More elements ..." at bounding box center [390, 247] width 44 height 10
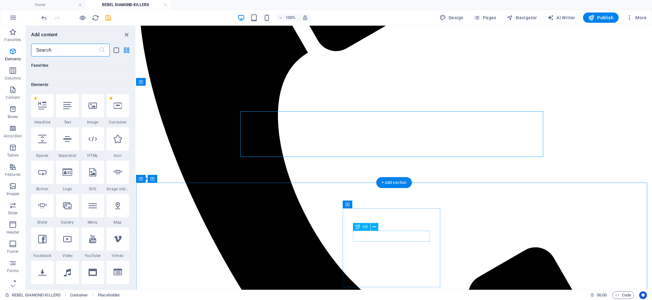
scroll to position [68, 0]
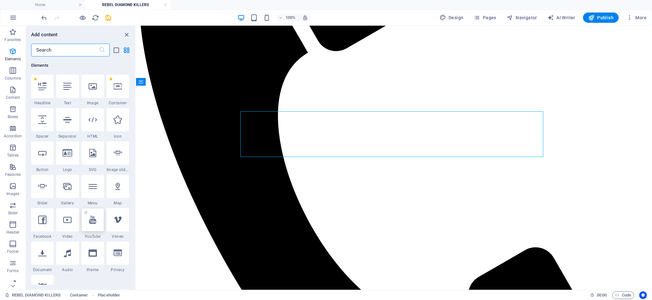
click at [97, 225] on div at bounding box center [92, 219] width 22 height 23
select select "ar16_9"
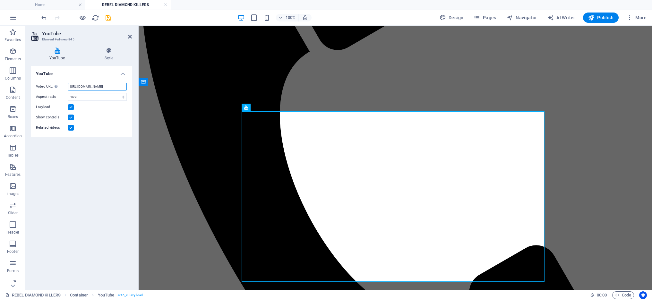
click at [86, 86] on input "https://www.youtube.com/watch?v=hnoviHgPHkY" at bounding box center [97, 87] width 59 height 8
paste input "oIWPKZvgwAc"
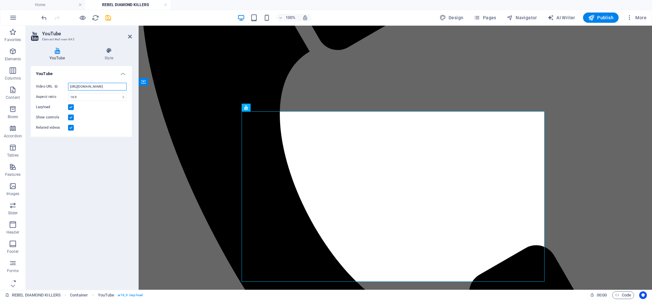
type input "https://www.youtube.com/watch?v=oIWPKZvgwAc"
click at [71, 128] on label at bounding box center [71, 128] width 6 height 6
click at [0, 0] on input "Related videos" at bounding box center [0, 0] width 0 height 0
click at [606, 16] on span "Publish" at bounding box center [600, 17] width 25 height 6
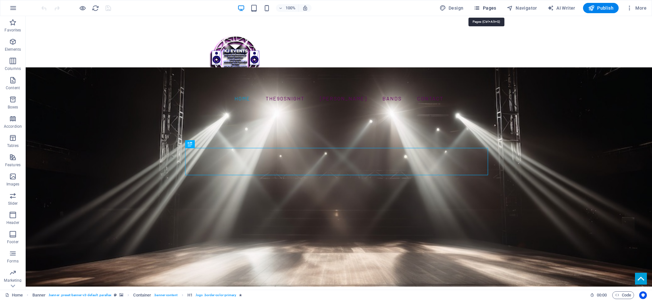
click at [490, 10] on span "Pages" at bounding box center [485, 8] width 22 height 6
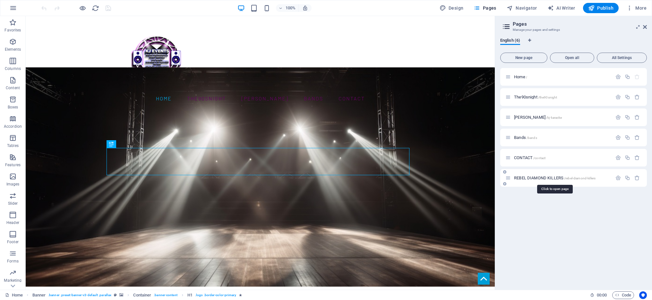
click at [540, 178] on span "REBEL DIAMOND KILLERS /rebel-diamond-killers" at bounding box center [554, 177] width 81 height 5
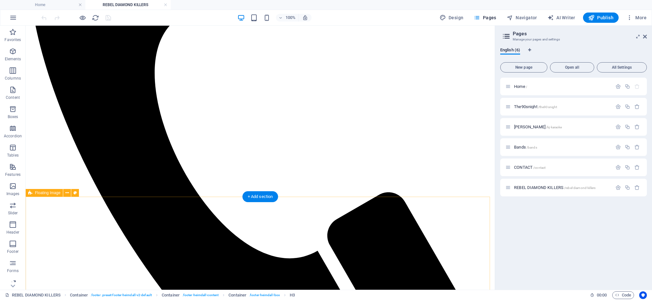
scroll to position [58, 0]
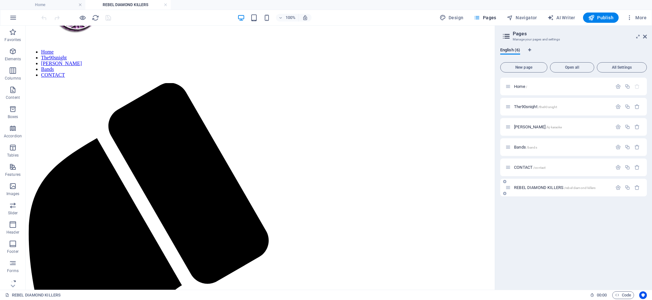
click at [549, 187] on span "REBEL DIAMOND KILLERS /rebel-diamond-killers" at bounding box center [554, 187] width 81 height 5
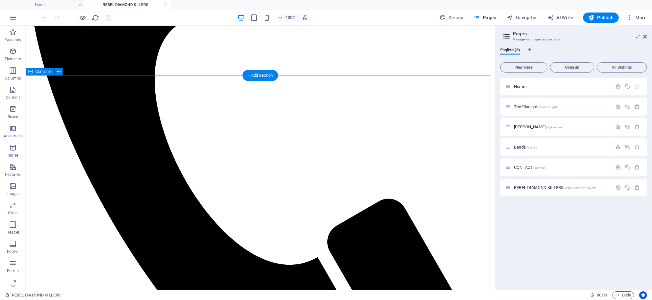
scroll to position [321, 0]
click at [601, 14] on span "Publish" at bounding box center [600, 17] width 25 height 6
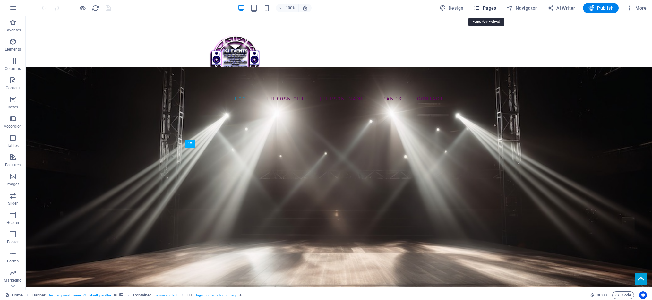
click at [494, 6] on span "Pages" at bounding box center [485, 8] width 22 height 6
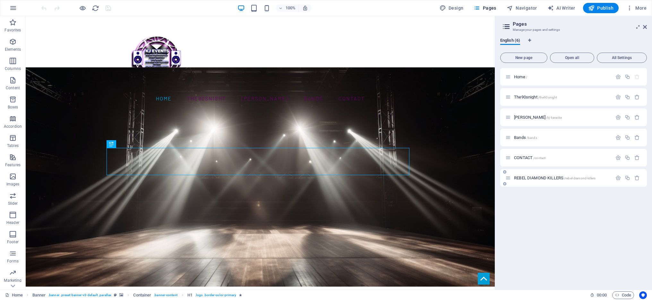
click at [547, 177] on span "REBEL DIAMOND KILLERS /rebel-diamond-killers" at bounding box center [554, 177] width 81 height 5
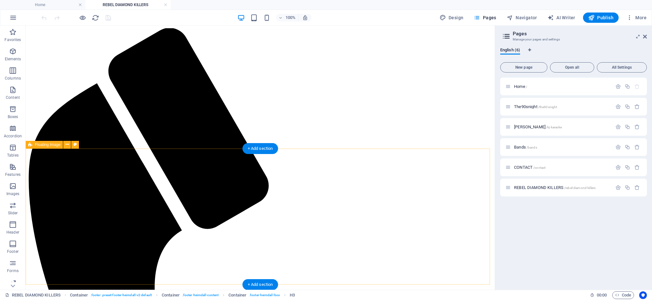
scroll to position [112, 0]
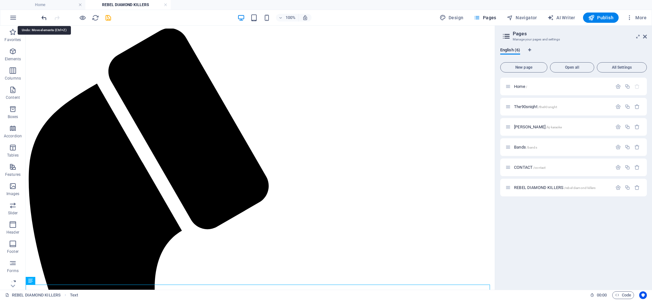
click at [46, 16] on icon "undo" at bounding box center [43, 17] width 7 height 7
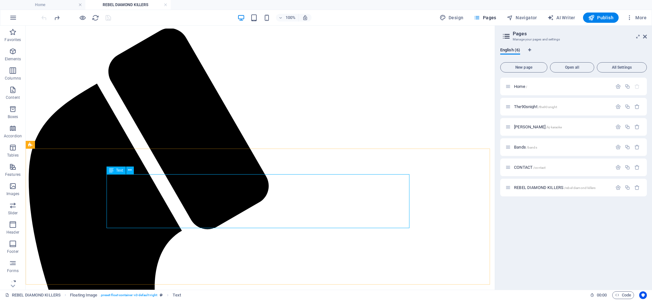
click at [113, 173] on icon at bounding box center [111, 170] width 4 height 8
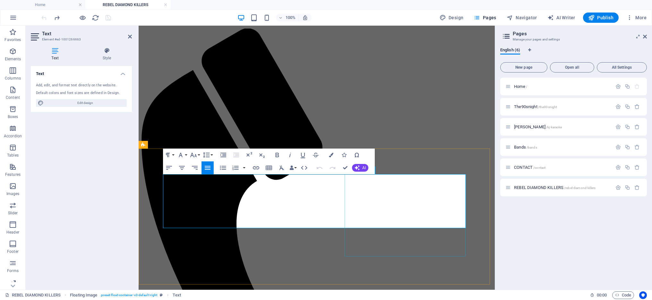
select select "%"
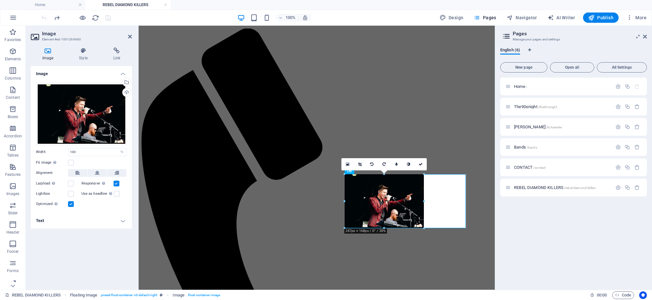
drag, startPoint x: 346, startPoint y: 256, endPoint x: 347, endPoint y: 230, distance: 26.3
type input "245"
select select "px"
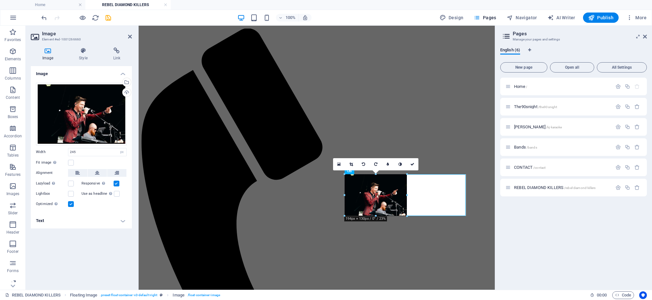
drag, startPoint x: 422, startPoint y: 226, endPoint x: 407, endPoint y: 183, distance: 45.2
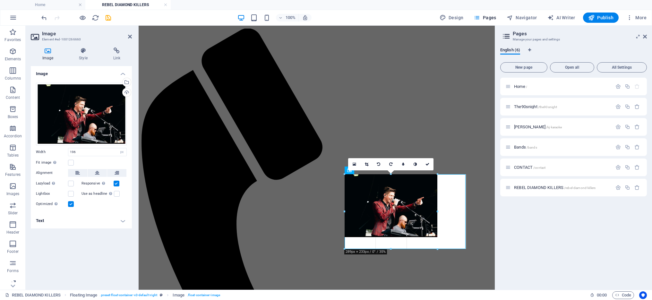
drag, startPoint x: 407, startPoint y: 217, endPoint x: 437, endPoint y: 235, distance: 35.0
type input "289"
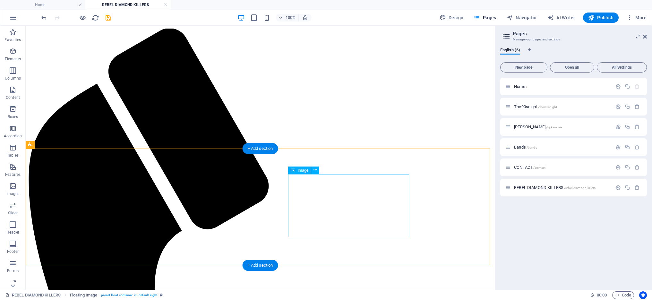
select select "px"
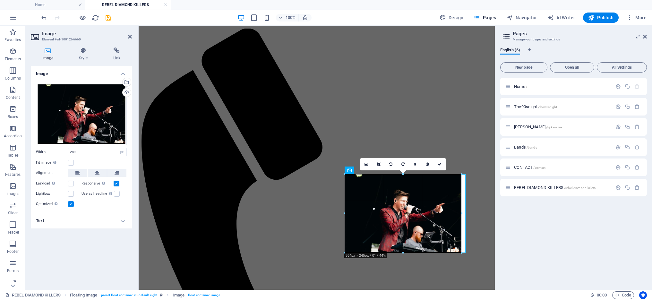
drag, startPoint x: 437, startPoint y: 235, endPoint x: 321, endPoint y: 226, distance: 115.9
type input "366"
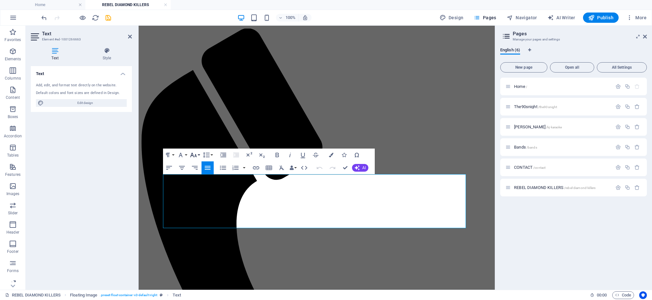
click at [197, 155] on button "Font Size" at bounding box center [195, 155] width 12 height 13
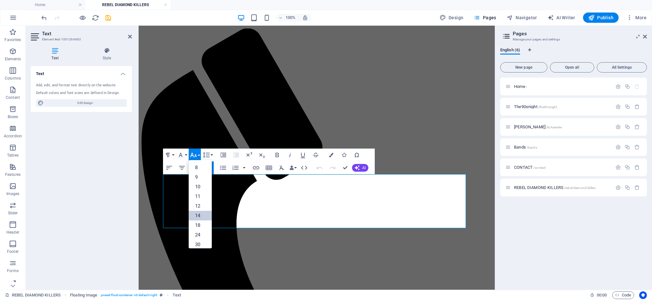
click at [201, 211] on link "14" at bounding box center [200, 216] width 23 height 10
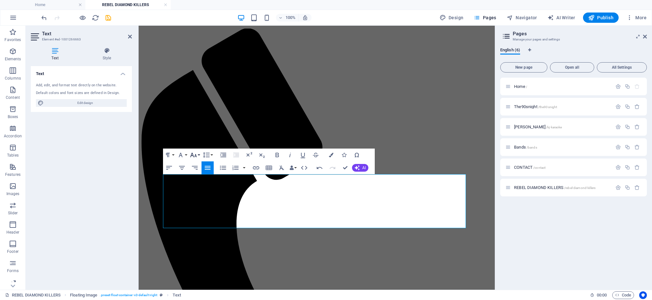
click at [195, 152] on icon "button" at bounding box center [194, 155] width 8 height 8
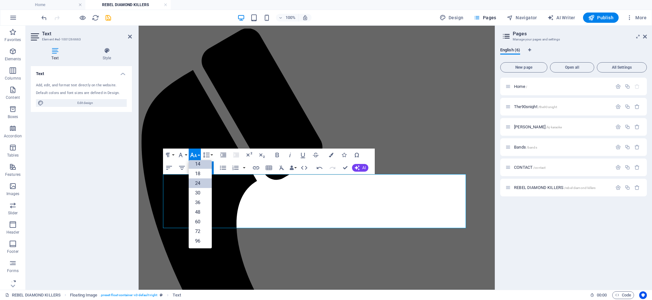
scroll to position [52, 0]
click at [200, 223] on link "60" at bounding box center [200, 222] width 23 height 10
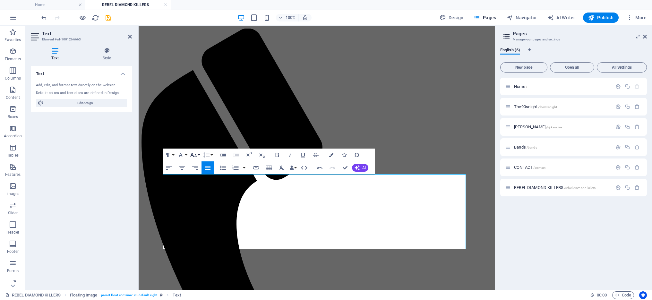
click at [193, 155] on icon "button" at bounding box center [194, 155] width 8 height 8
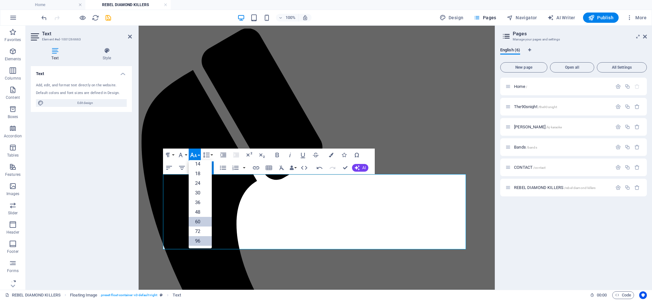
click at [199, 239] on link "96" at bounding box center [200, 241] width 23 height 10
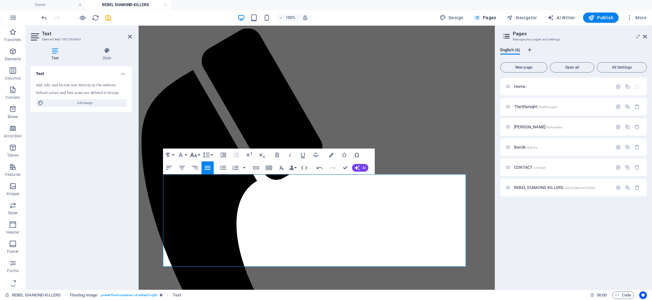
click at [193, 155] on icon "button" at bounding box center [194, 155] width 8 height 8
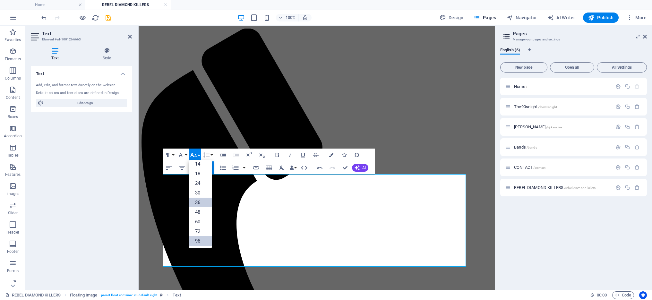
click at [203, 201] on link "36" at bounding box center [200, 203] width 23 height 10
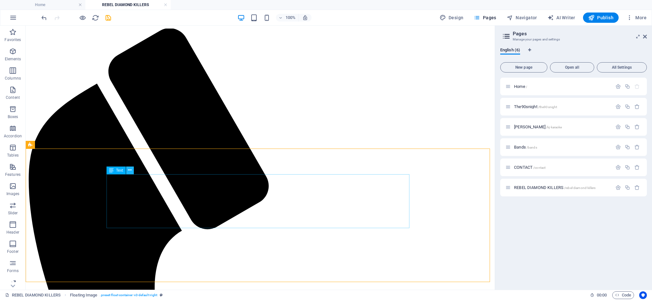
click at [128, 170] on icon at bounding box center [130, 170] width 4 height 7
click at [131, 171] on icon at bounding box center [130, 170] width 4 height 7
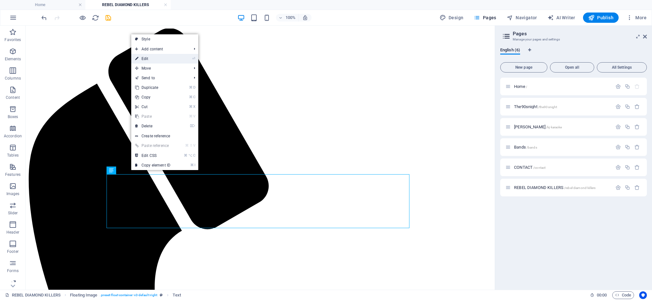
click at [162, 58] on link "⏎ Edit" at bounding box center [152, 59] width 43 height 10
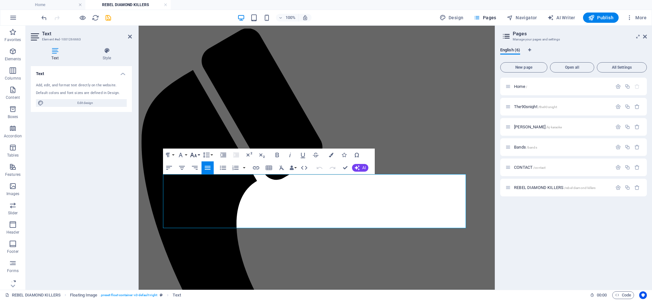
click at [197, 154] on icon "button" at bounding box center [194, 155] width 8 height 8
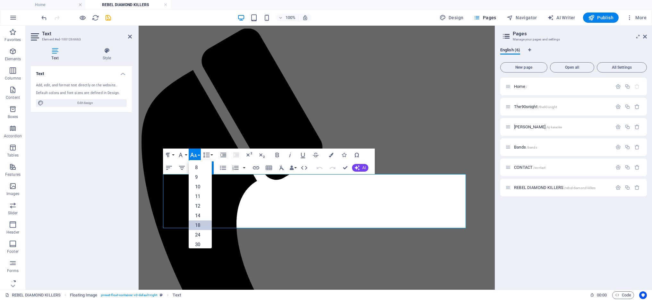
click at [192, 223] on link "18" at bounding box center [200, 225] width 23 height 10
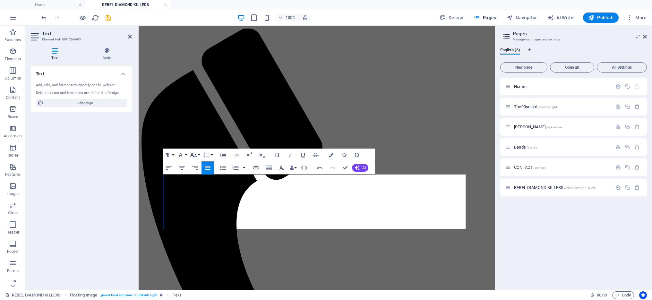
click at [198, 153] on button "Font Size" at bounding box center [195, 155] width 12 height 13
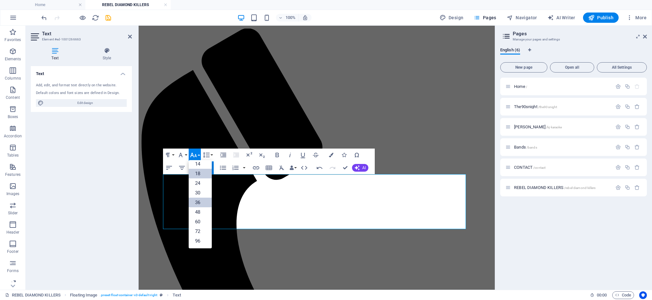
click at [196, 206] on link "36" at bounding box center [200, 203] width 23 height 10
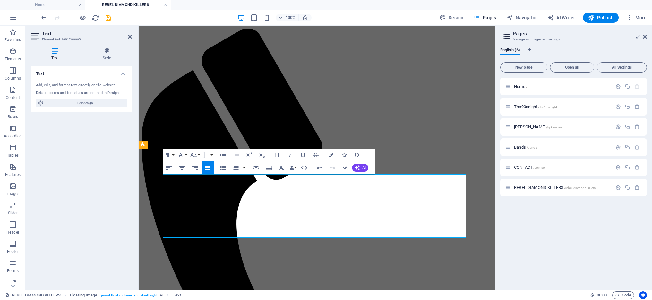
drag, startPoint x: 165, startPoint y: 185, endPoint x: 179, endPoint y: 185, distance: 14.1
drag, startPoint x: 213, startPoint y: 186, endPoint x: 155, endPoint y: 190, distance: 58.2
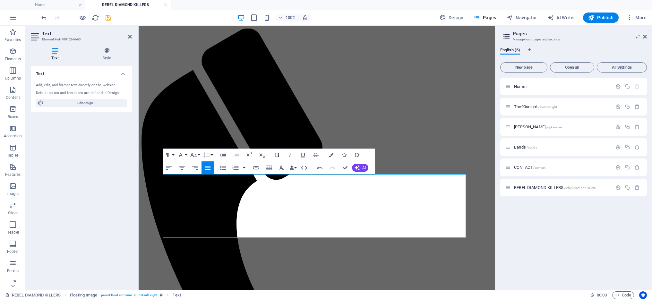
click at [278, 153] on icon "button" at bounding box center [277, 155] width 4 height 4
click at [197, 153] on icon "button" at bounding box center [194, 155] width 8 height 8
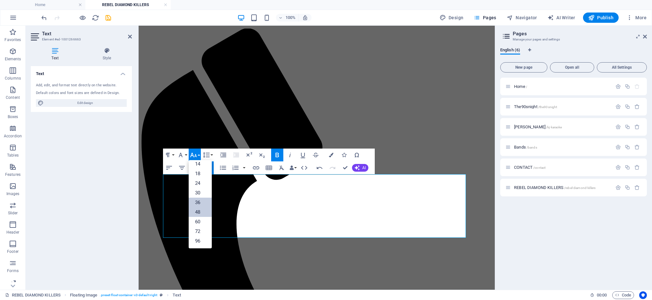
click at [207, 210] on link "48" at bounding box center [200, 212] width 23 height 10
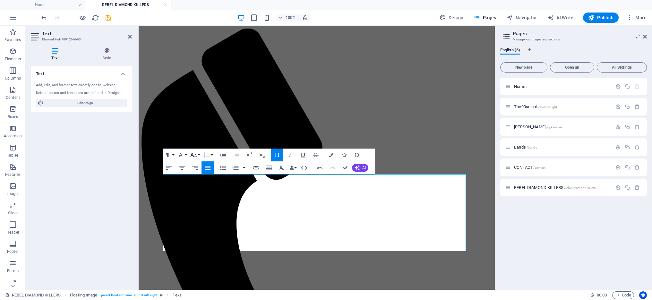
click at [198, 155] on button "Font Size" at bounding box center [195, 155] width 12 height 13
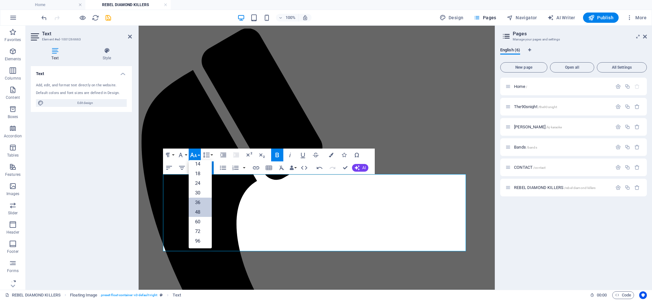
click at [201, 201] on link "36" at bounding box center [200, 203] width 23 height 10
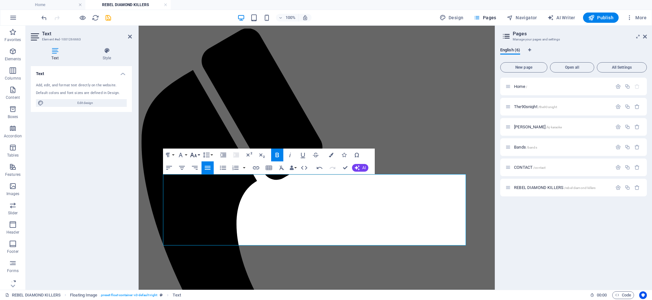
click at [197, 153] on icon "button" at bounding box center [194, 155] width 8 height 8
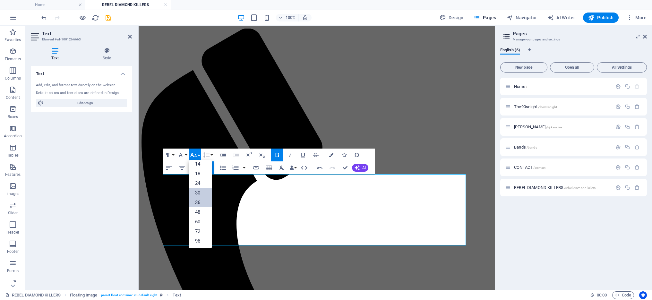
click at [201, 195] on link "30" at bounding box center [200, 193] width 23 height 10
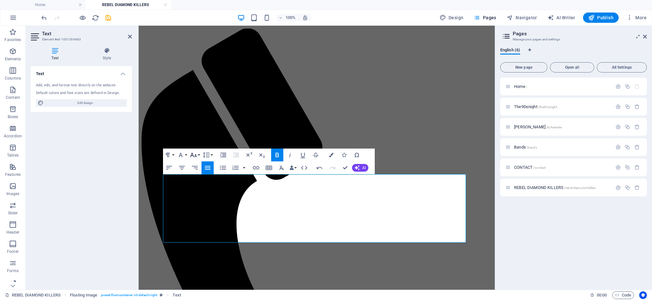
click at [197, 153] on button "Font Size" at bounding box center [195, 155] width 12 height 13
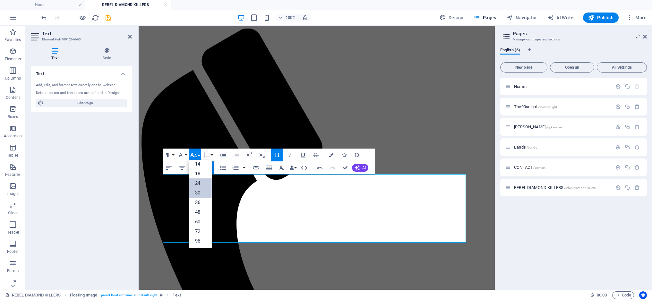
click at [199, 183] on link "24" at bounding box center [200, 183] width 23 height 10
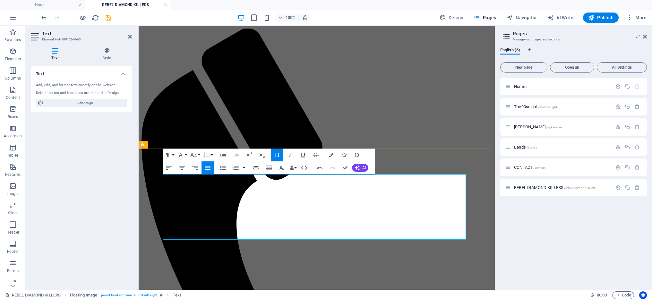
drag, startPoint x: 241, startPoint y: 181, endPoint x: 334, endPoint y: 235, distance: 107.2
click at [200, 154] on button "Font Size" at bounding box center [195, 155] width 12 height 13
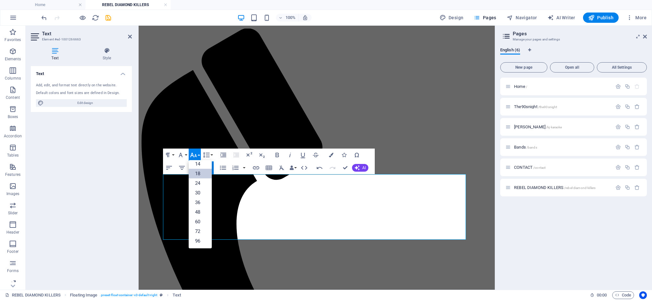
click at [199, 177] on link "18" at bounding box center [200, 174] width 23 height 10
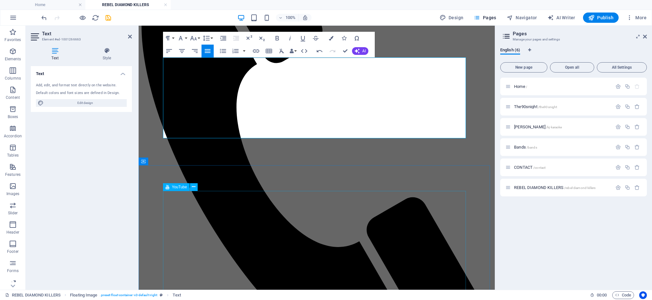
scroll to position [108, 0]
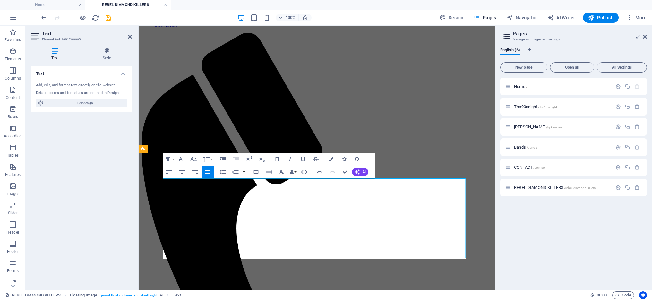
select select "px"
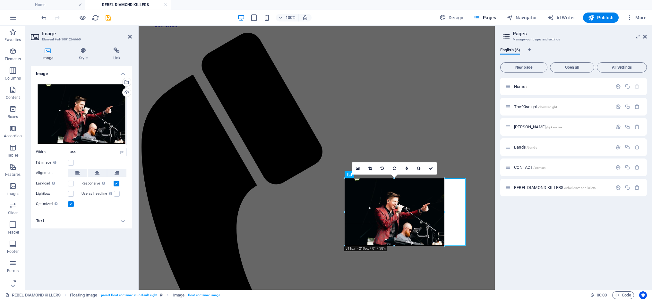
drag, startPoint x: 460, startPoint y: 257, endPoint x: 441, endPoint y: 223, distance: 39.2
type input "312"
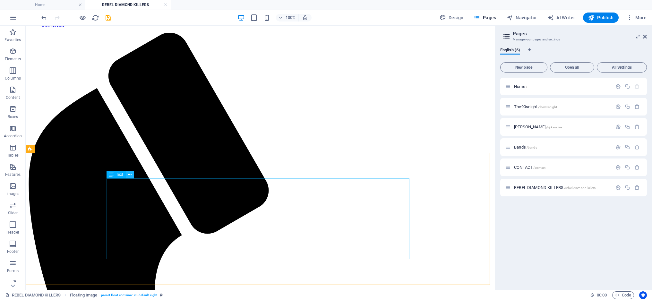
click at [128, 174] on button at bounding box center [130, 175] width 8 height 8
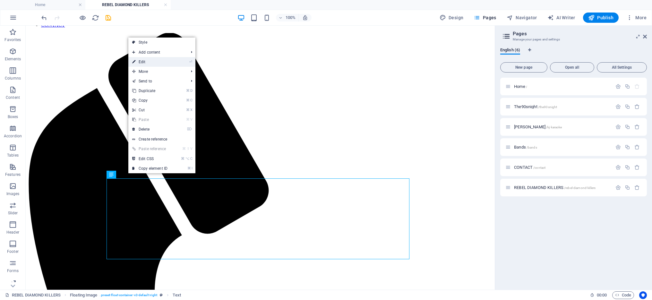
click at [148, 62] on link "⏎ Edit" at bounding box center [149, 62] width 43 height 10
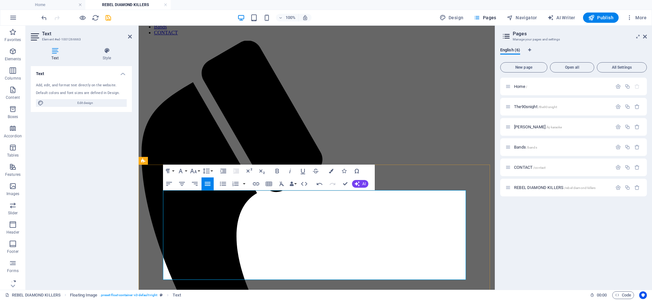
scroll to position [105, 0]
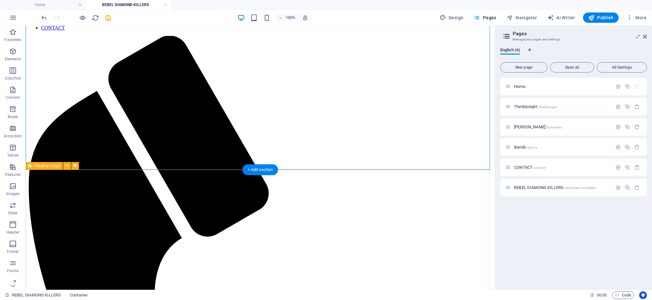
scroll to position [137, 0]
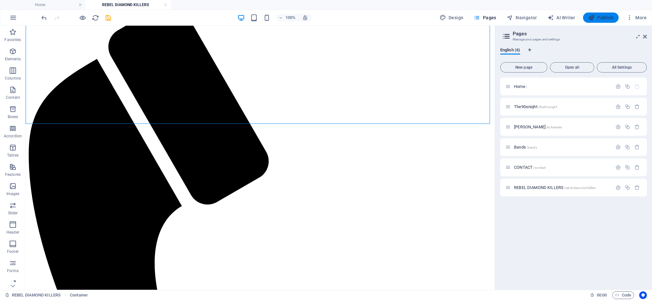
click at [608, 13] on button "Publish" at bounding box center [601, 18] width 36 height 10
